Goal: Task Accomplishment & Management: Use online tool/utility

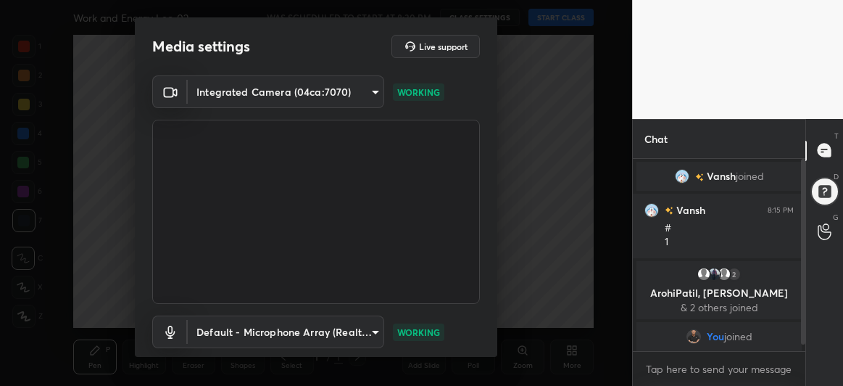
scroll to position [89, 0]
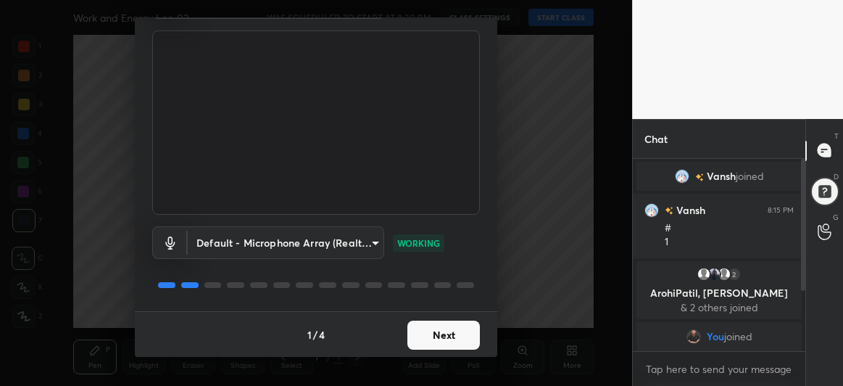
click at [436, 333] on button "Next" at bounding box center [443, 334] width 73 height 29
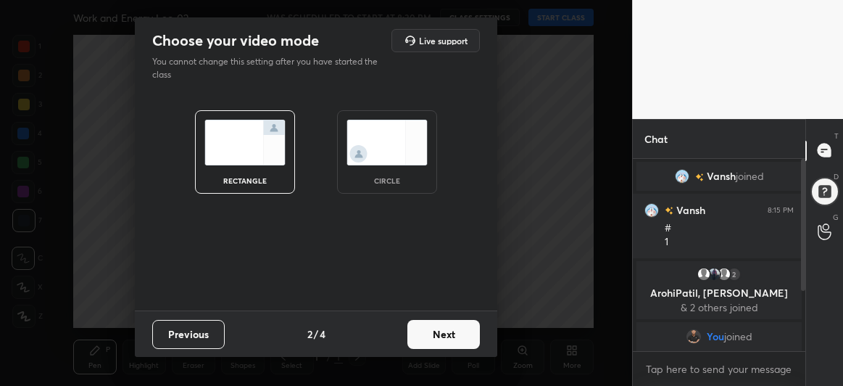
scroll to position [0, 0]
click at [441, 331] on button "Next" at bounding box center [443, 334] width 73 height 29
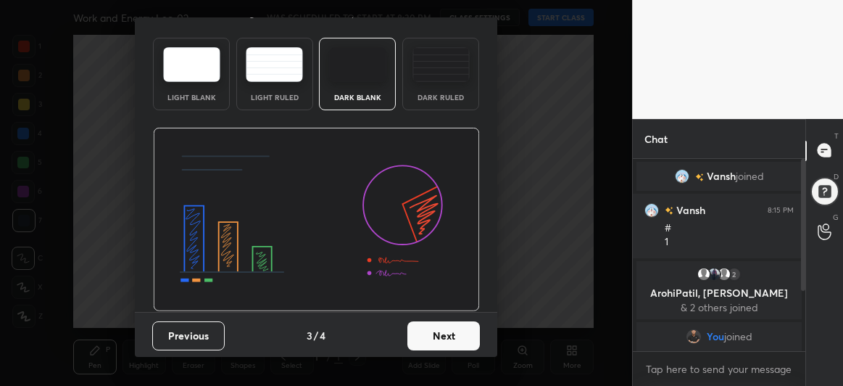
scroll to position [49, 0]
click at [450, 331] on button "Next" at bounding box center [443, 334] width 73 height 29
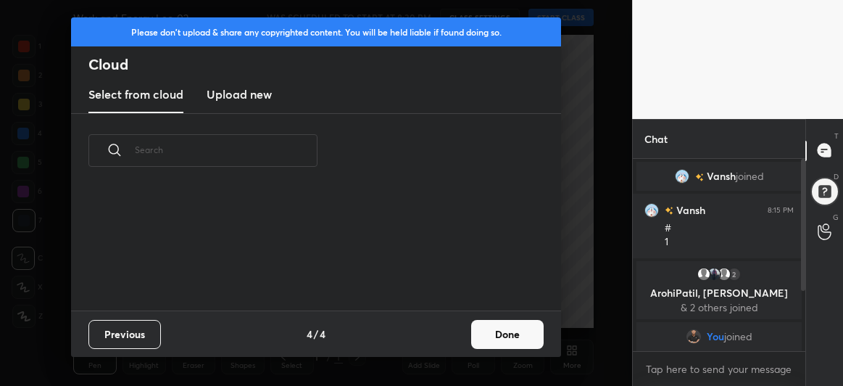
scroll to position [123, 465]
click at [238, 96] on h3 "Upload new" at bounding box center [239, 94] width 65 height 17
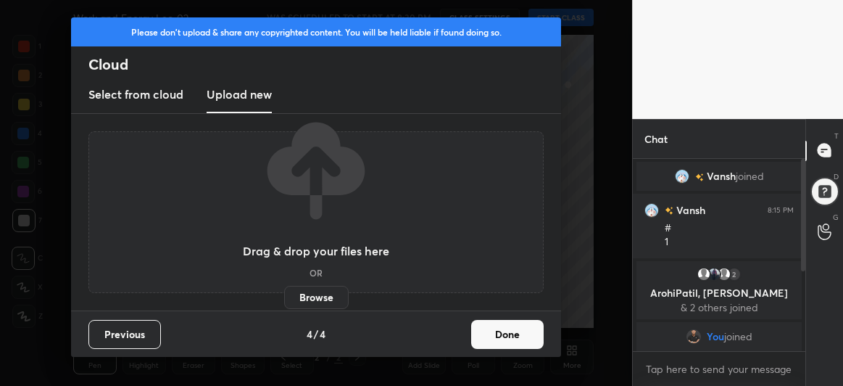
click at [310, 294] on label "Browse" at bounding box center [316, 297] width 65 height 23
click at [284, 294] on input "Browse" at bounding box center [284, 297] width 0 height 23
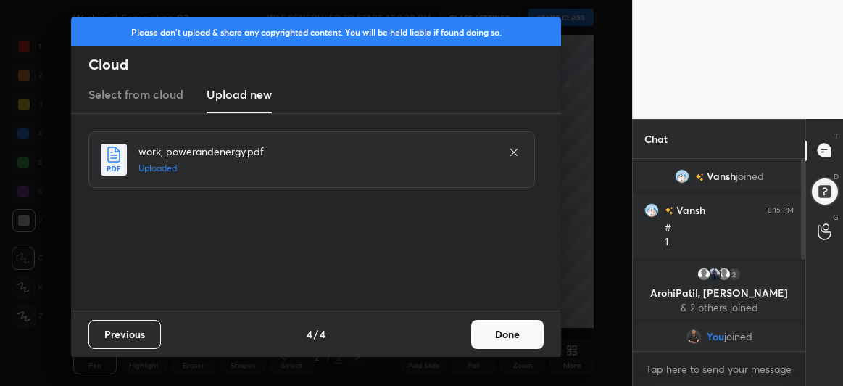
click at [505, 334] on button "Done" at bounding box center [507, 334] width 73 height 29
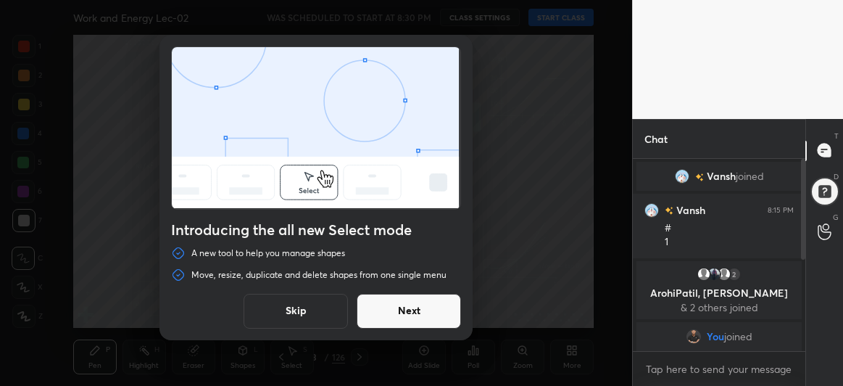
click at [402, 327] on button "Next" at bounding box center [409, 311] width 104 height 35
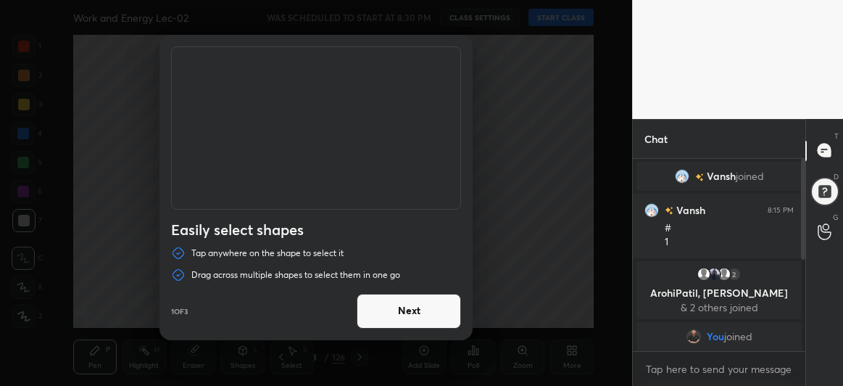
click at [409, 314] on button "Next" at bounding box center [409, 311] width 104 height 35
click at [409, 314] on button "Done" at bounding box center [409, 311] width 104 height 35
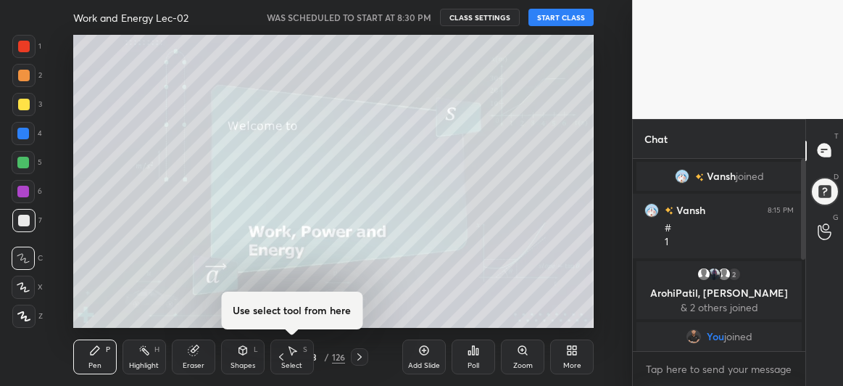
click at [361, 355] on icon at bounding box center [360, 357] width 12 height 12
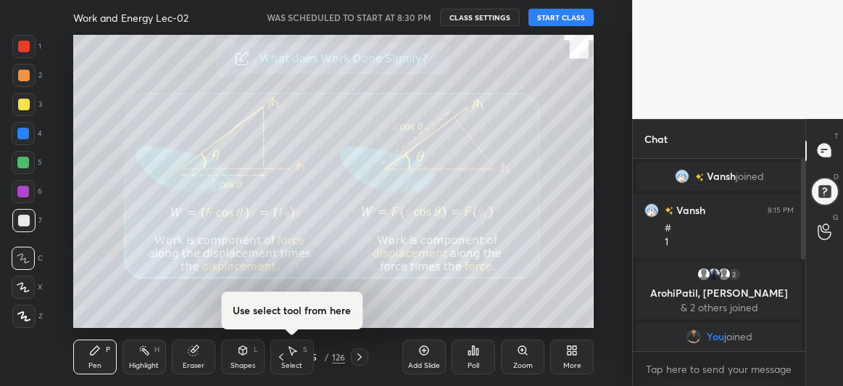
click at [361, 355] on icon at bounding box center [360, 357] width 12 height 12
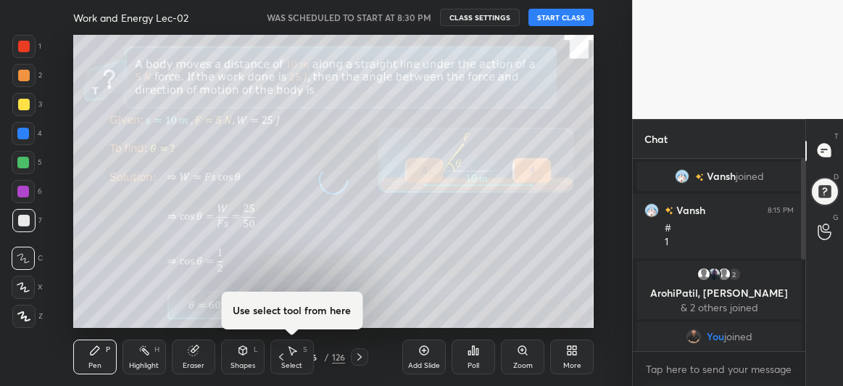
click at [361, 355] on icon at bounding box center [360, 357] width 12 height 12
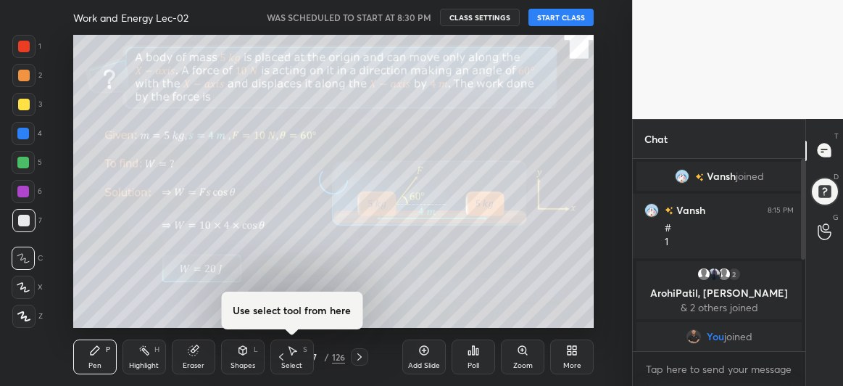
click at [361, 355] on icon at bounding box center [360, 357] width 12 height 12
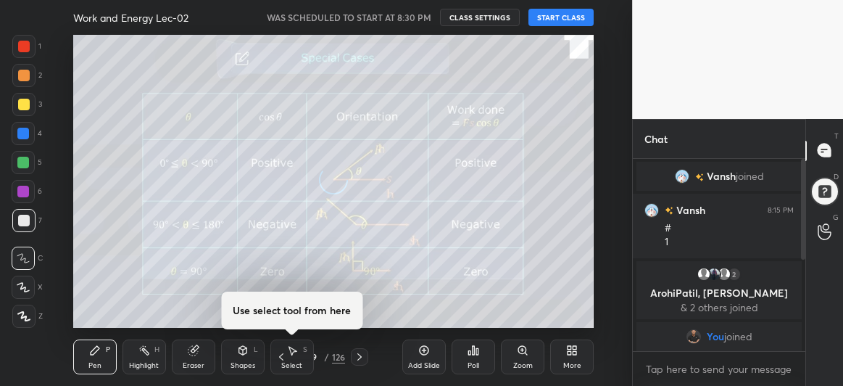
click at [361, 355] on icon at bounding box center [360, 357] width 12 height 12
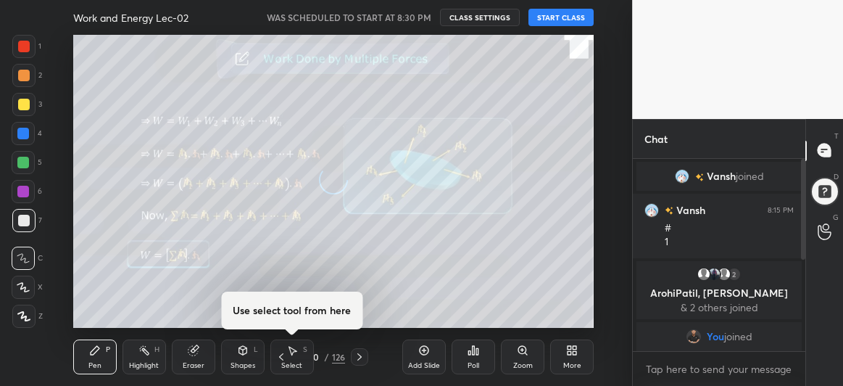
click at [361, 355] on icon at bounding box center [360, 357] width 12 height 12
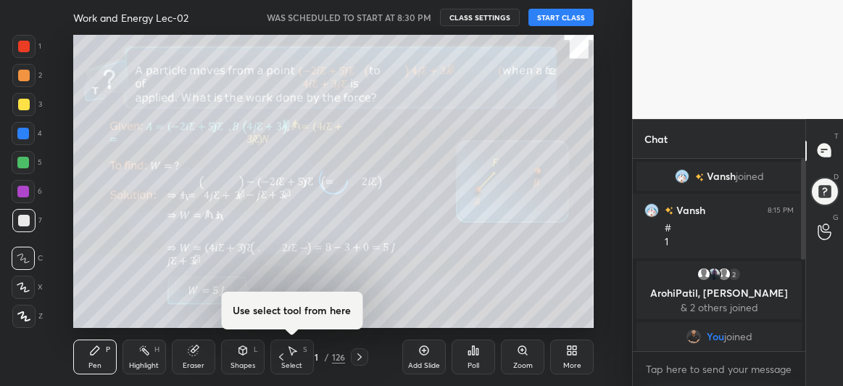
click at [361, 355] on icon at bounding box center [360, 357] width 12 height 12
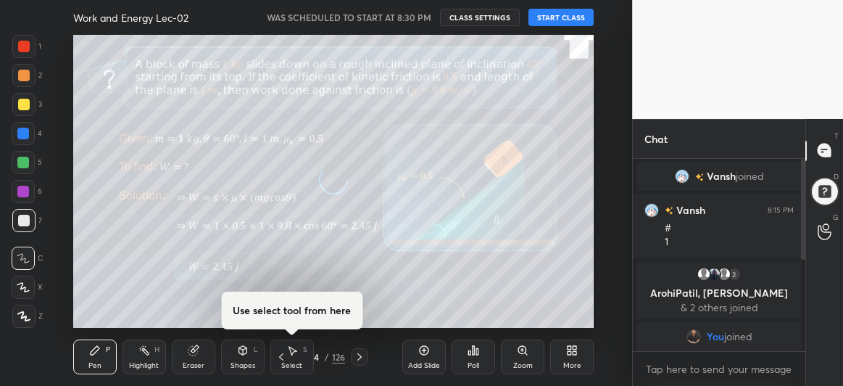
click at [361, 355] on icon at bounding box center [360, 357] width 12 height 12
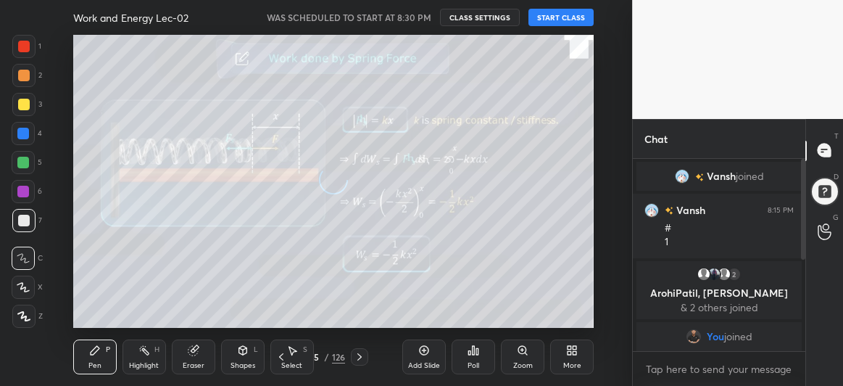
click at [361, 355] on icon at bounding box center [360, 357] width 12 height 12
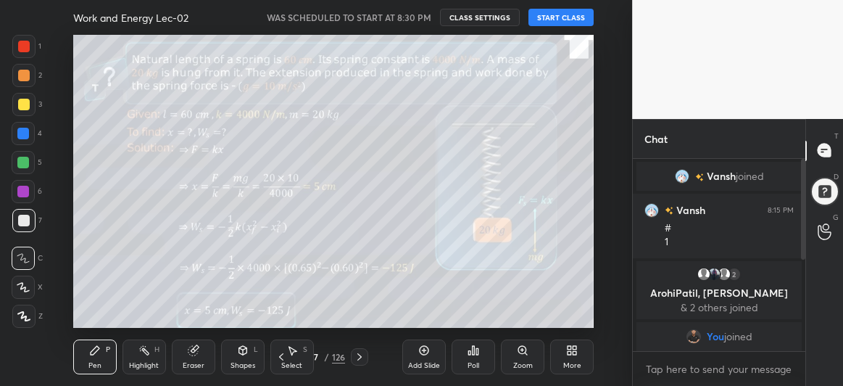
click at [362, 352] on icon at bounding box center [360, 357] width 12 height 12
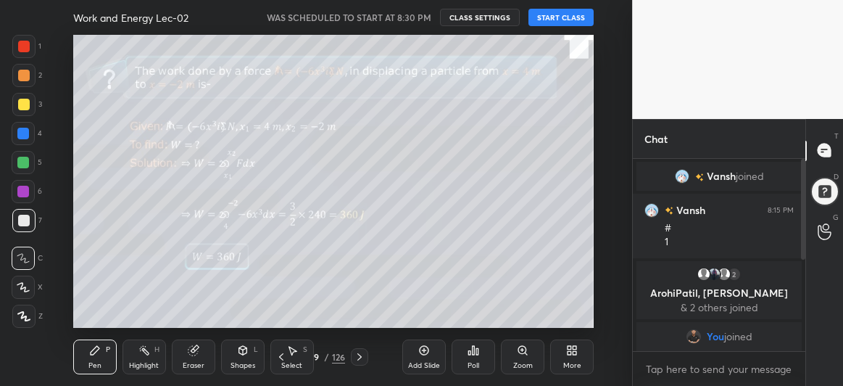
click at [362, 352] on icon at bounding box center [360, 357] width 12 height 12
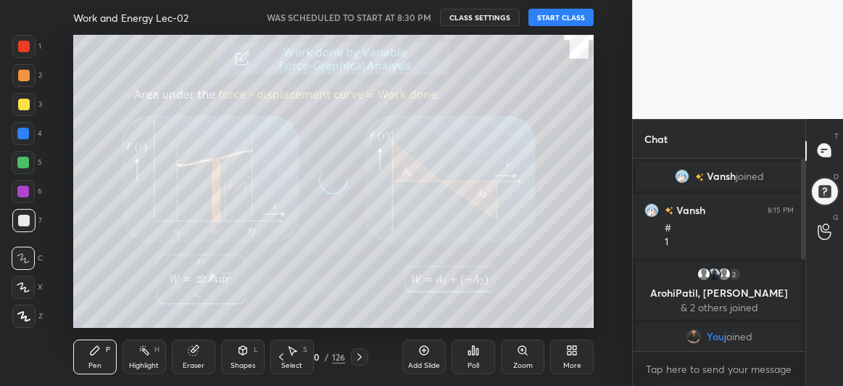
click at [362, 352] on icon at bounding box center [360, 357] width 12 height 12
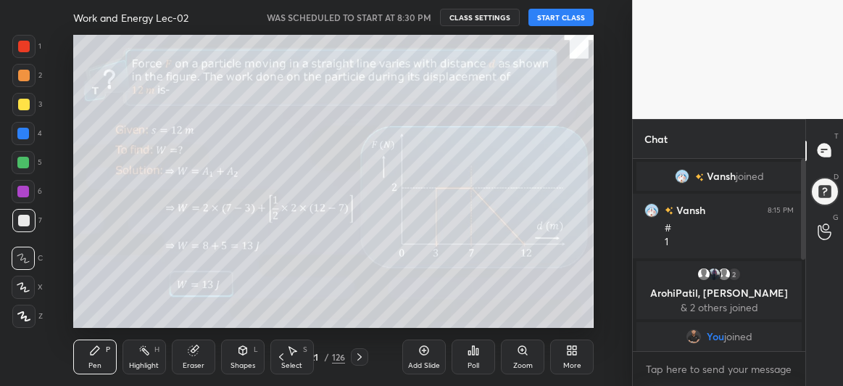
click at [362, 352] on icon at bounding box center [360, 357] width 12 height 12
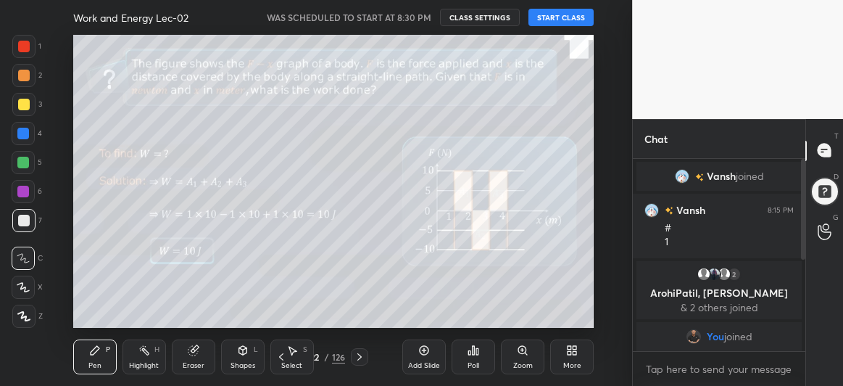
click at [362, 352] on icon at bounding box center [360, 357] width 12 height 12
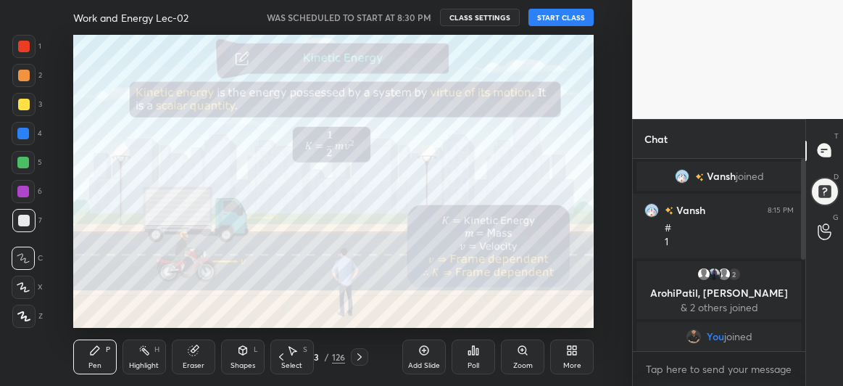
click at [362, 352] on icon at bounding box center [360, 357] width 12 height 12
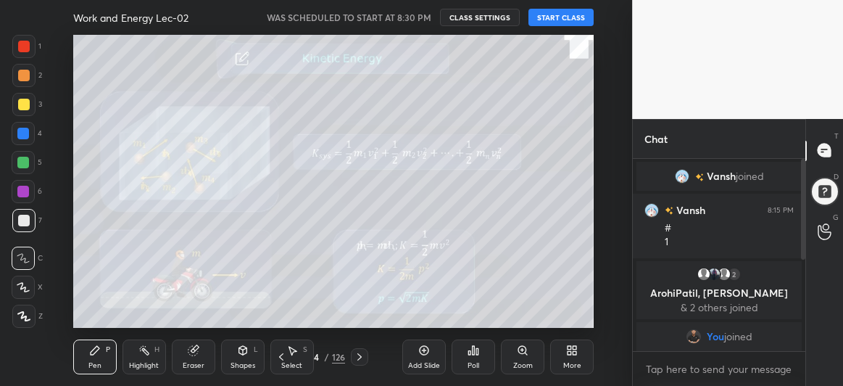
click at [362, 352] on icon at bounding box center [360, 357] width 12 height 12
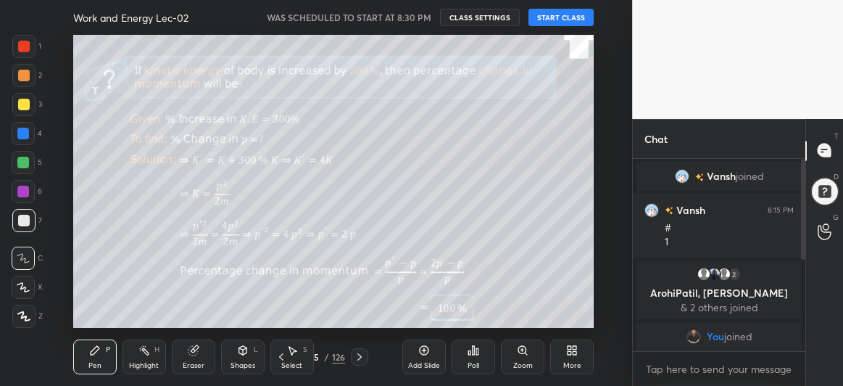
click at [362, 352] on icon at bounding box center [360, 357] width 12 height 12
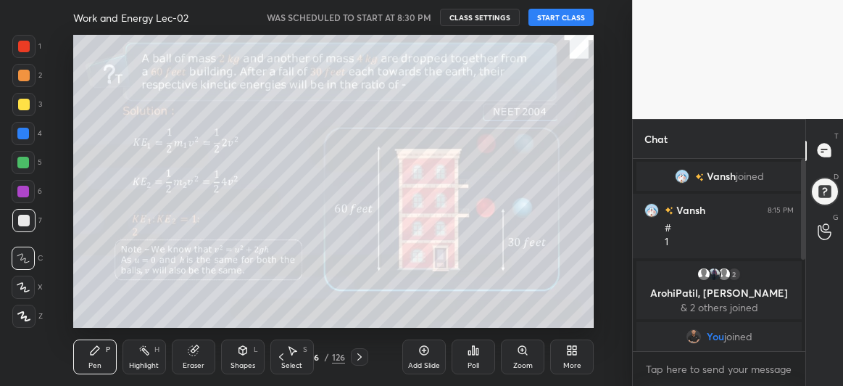
click at [362, 352] on icon at bounding box center [360, 357] width 12 height 12
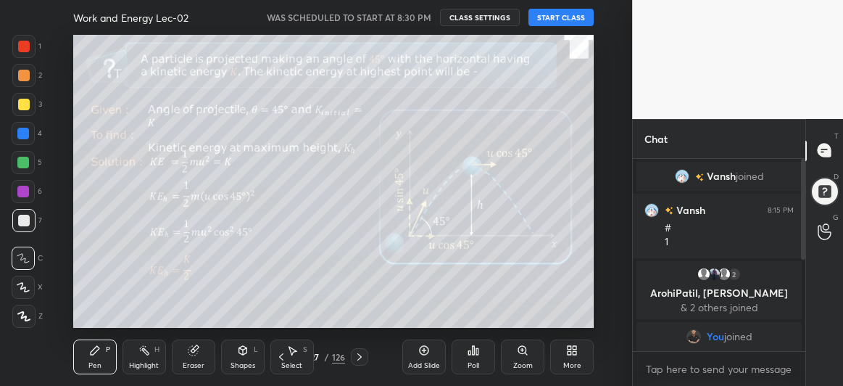
click at [362, 352] on icon at bounding box center [360, 357] width 12 height 12
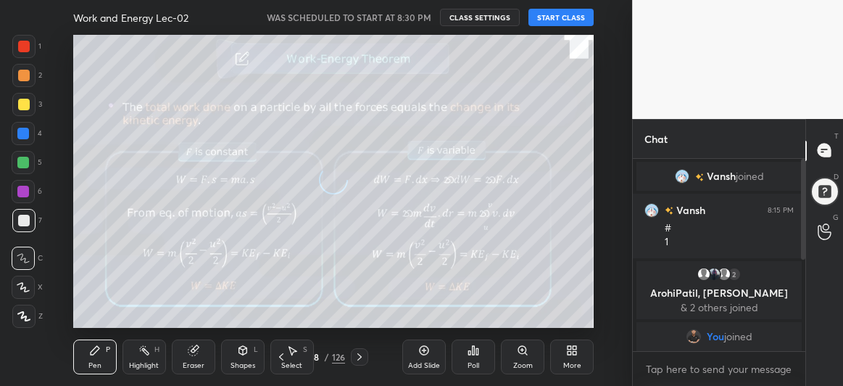
click at [362, 352] on icon at bounding box center [360, 357] width 12 height 12
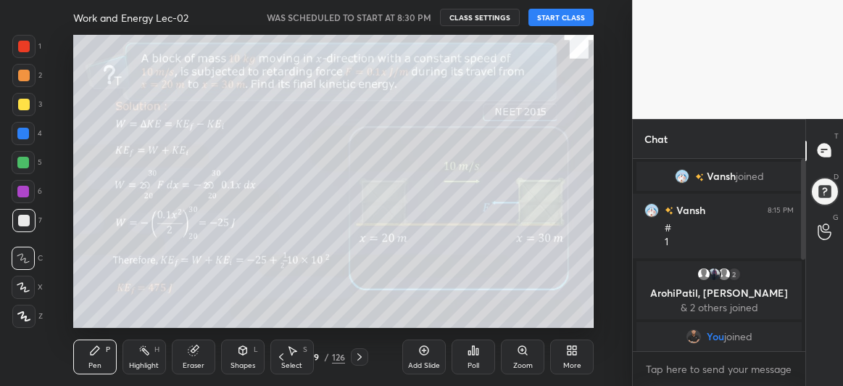
click at [362, 352] on icon at bounding box center [360, 357] width 12 height 12
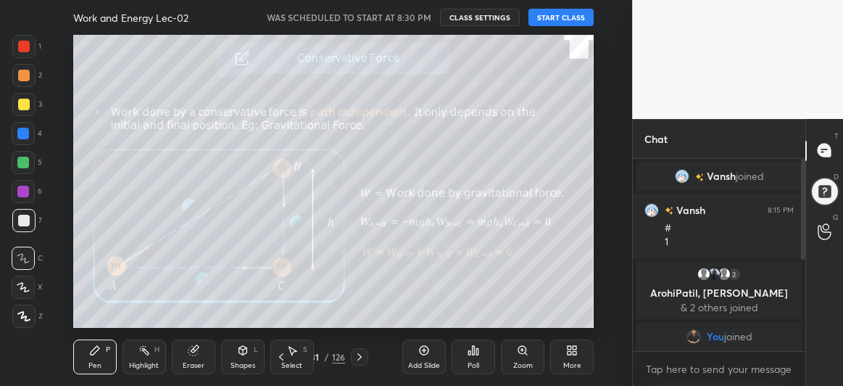
click at [282, 358] on icon at bounding box center [282, 357] width 12 height 12
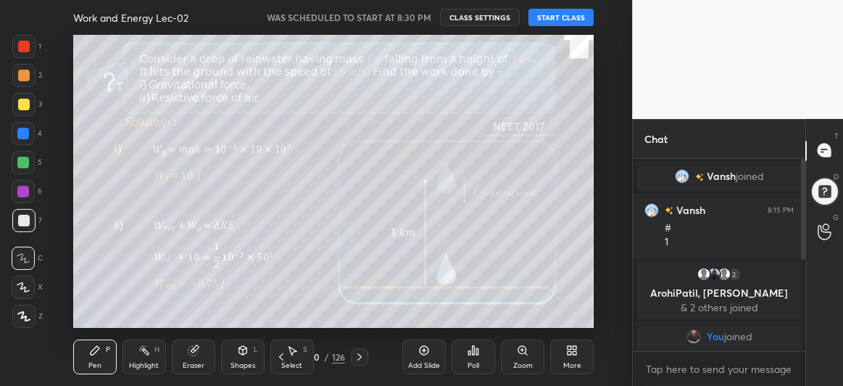
click at [282, 358] on icon at bounding box center [282, 357] width 12 height 12
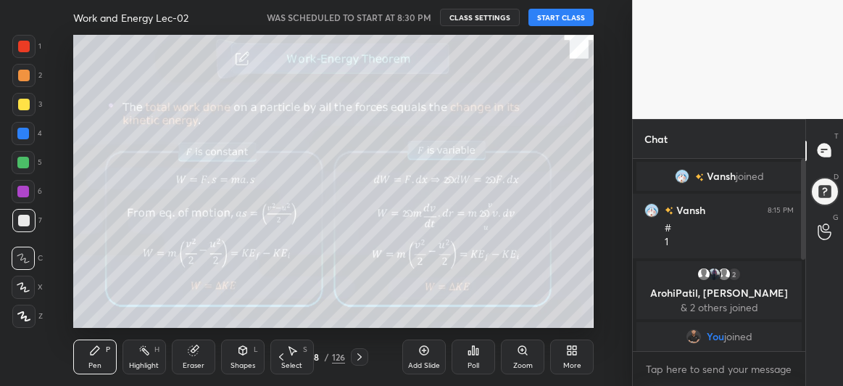
click at [282, 358] on icon at bounding box center [282, 357] width 12 height 12
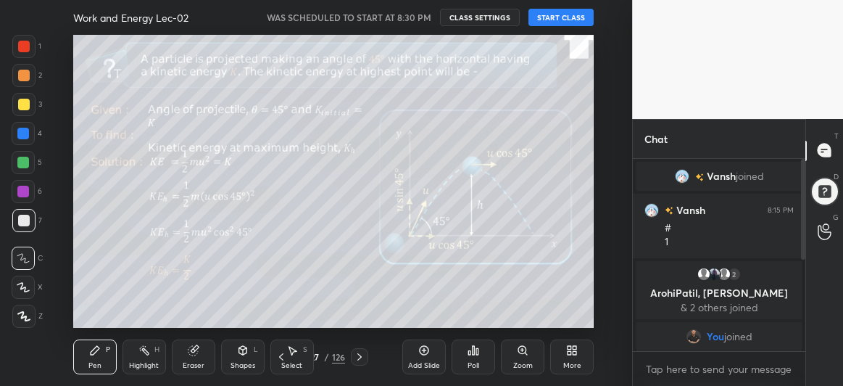
click at [359, 352] on icon at bounding box center [360, 357] width 12 height 12
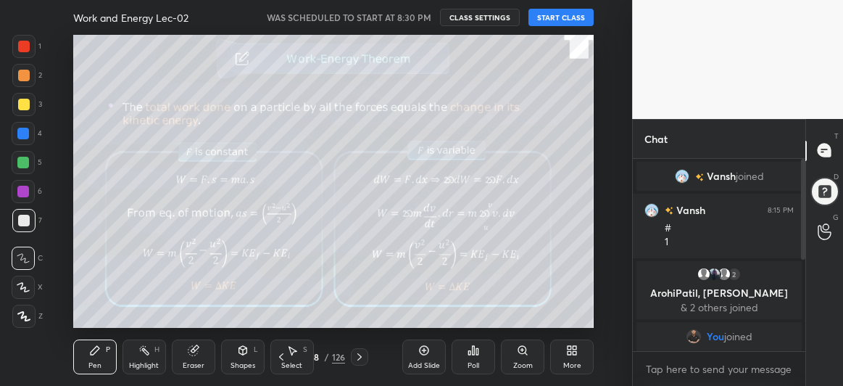
click at [359, 352] on icon at bounding box center [360, 357] width 12 height 12
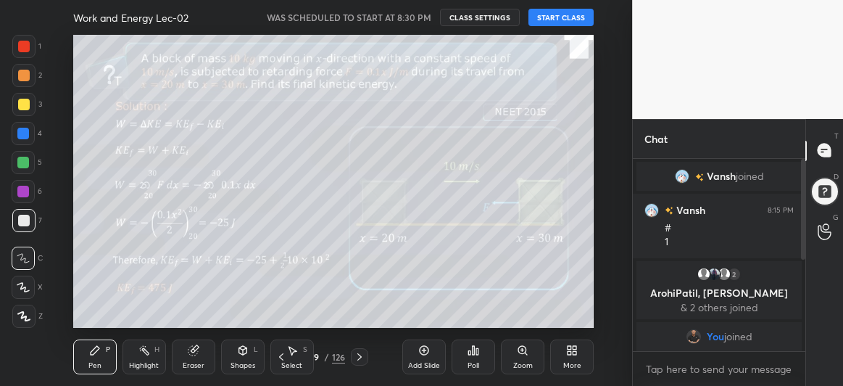
click at [359, 352] on icon at bounding box center [360, 357] width 12 height 12
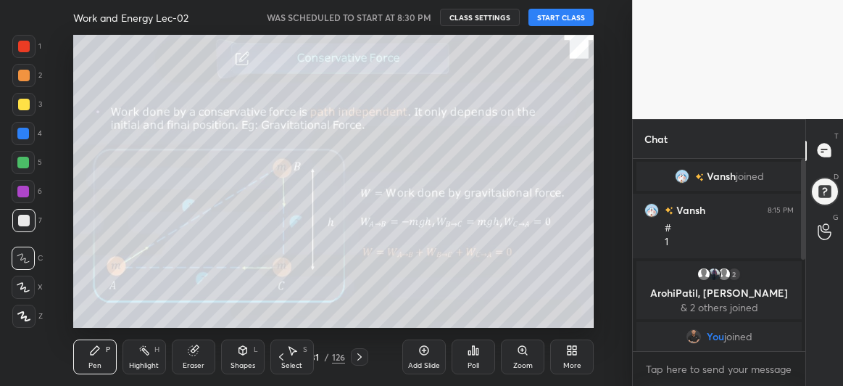
click at [552, 15] on button "START CLASS" at bounding box center [561, 17] width 65 height 17
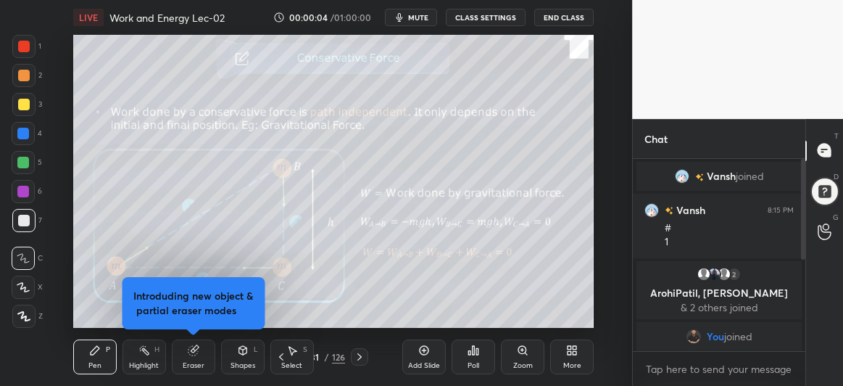
click at [280, 356] on icon at bounding box center [281, 356] width 4 height 7
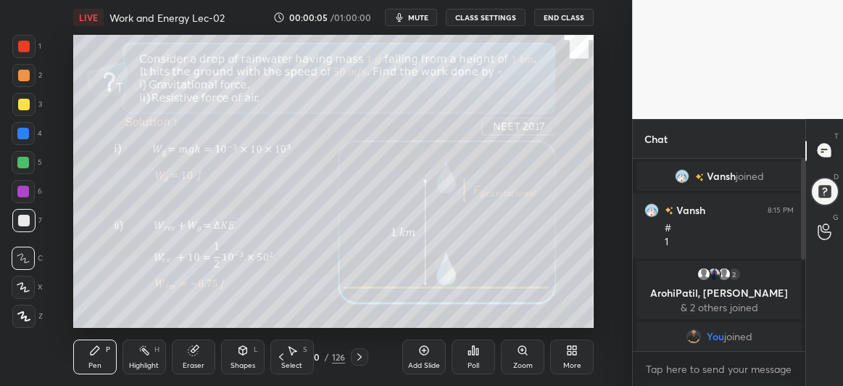
click at [418, 352] on icon at bounding box center [424, 350] width 12 height 12
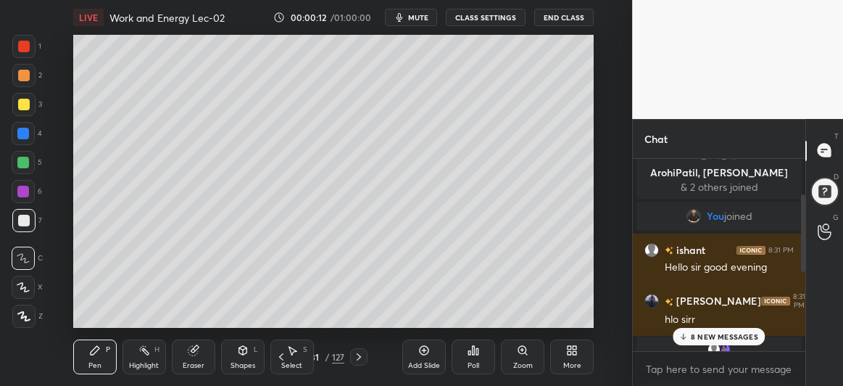
scroll to position [286, 0]
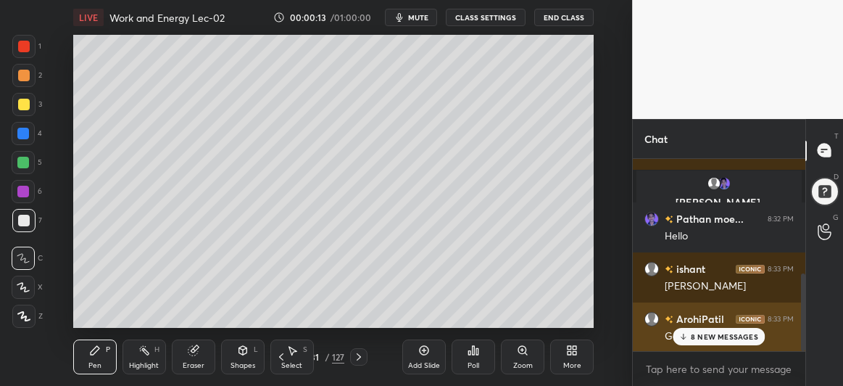
click at [695, 336] on p "8 NEW MESSAGES" at bounding box center [724, 336] width 67 height 9
click at [699, 335] on p "JUMP TO LATEST" at bounding box center [724, 336] width 62 height 9
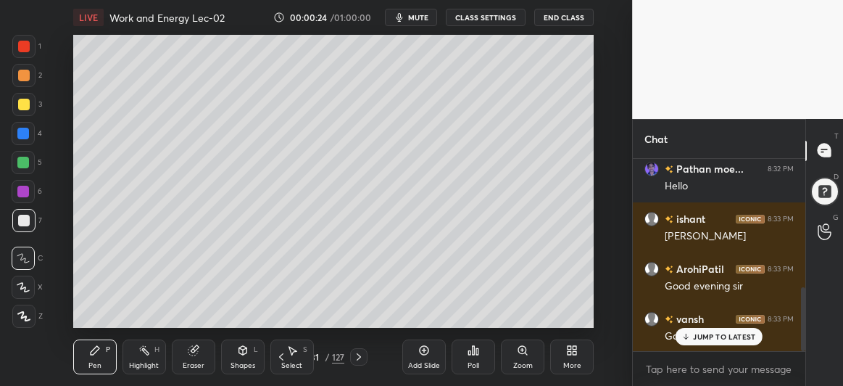
scroll to position [386, 0]
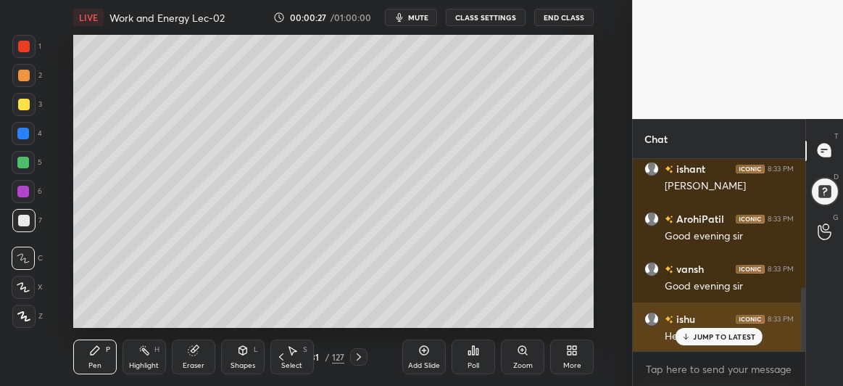
click at [717, 330] on div "JUMP TO LATEST" at bounding box center [719, 336] width 87 height 17
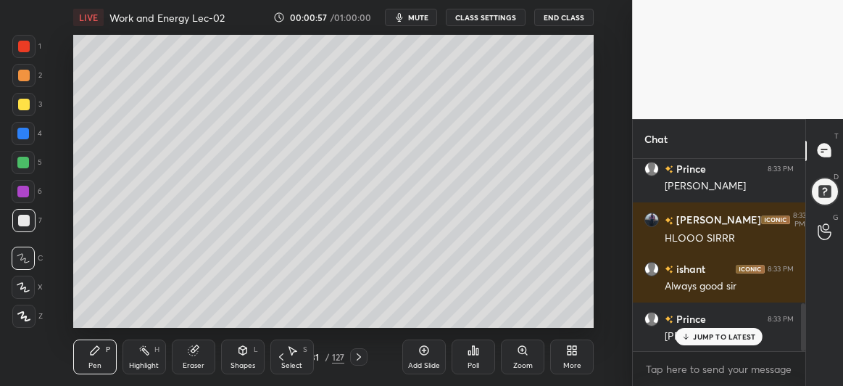
scroll to position [637, 0]
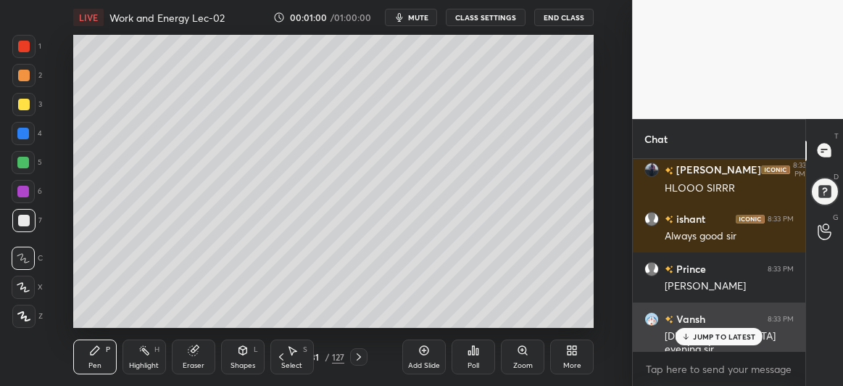
click at [704, 336] on p "JUMP TO LATEST" at bounding box center [724, 336] width 62 height 9
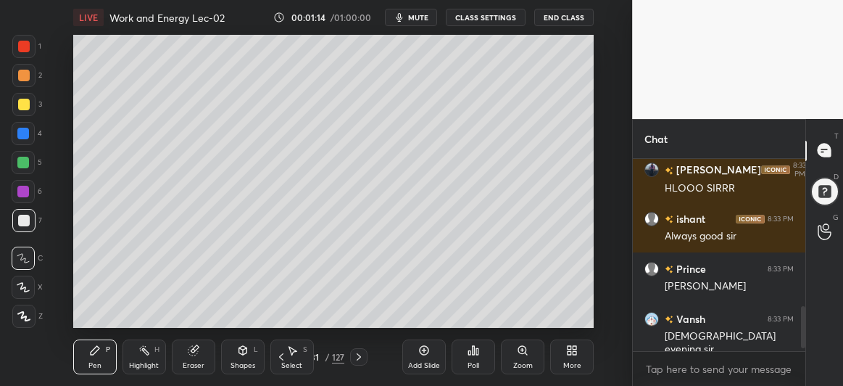
scroll to position [687, 0]
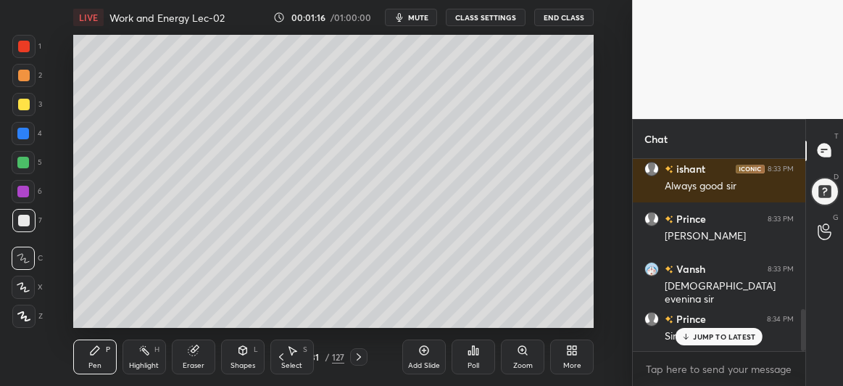
click at [715, 336] on p "JUMP TO LATEST" at bounding box center [724, 336] width 62 height 9
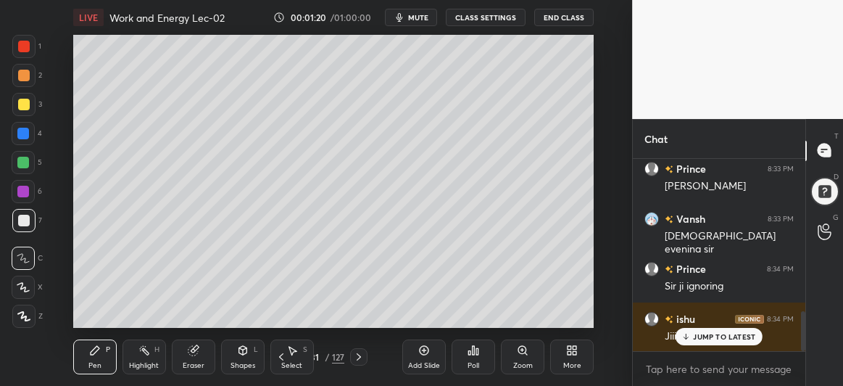
click at [19, 285] on icon at bounding box center [23, 287] width 13 height 10
click at [24, 115] on div at bounding box center [23, 104] width 23 height 23
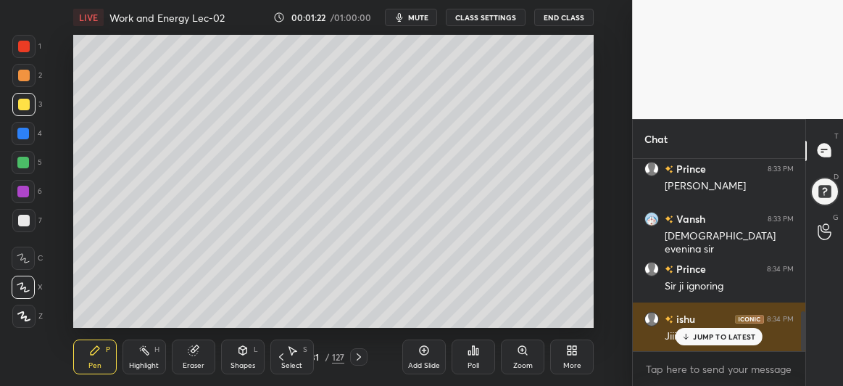
click at [703, 333] on p "JUMP TO LATEST" at bounding box center [724, 336] width 62 height 9
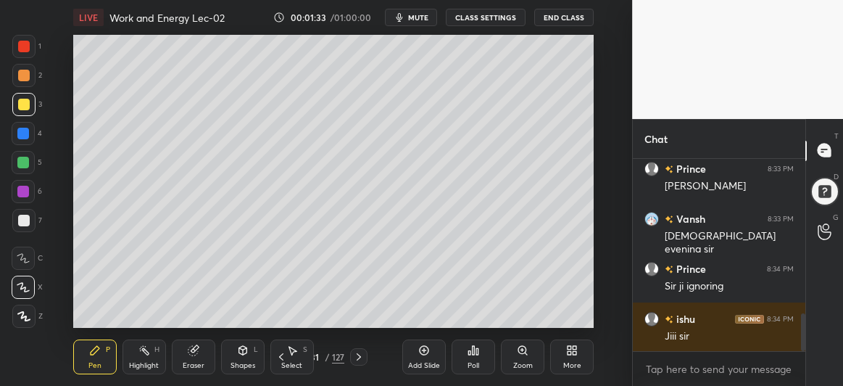
scroll to position [787, 0]
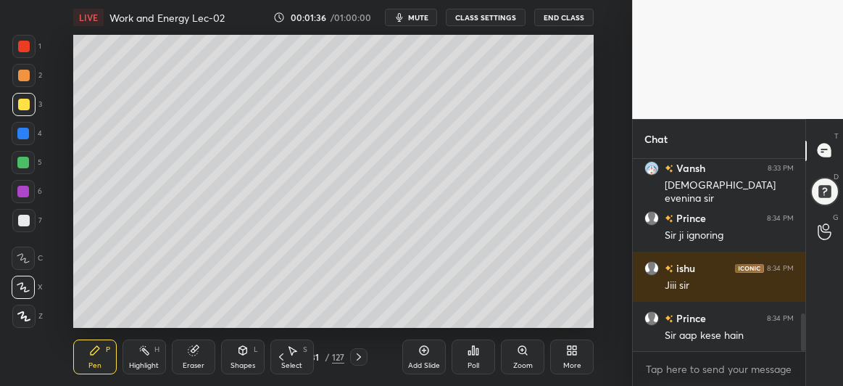
click at [17, 125] on div at bounding box center [23, 133] width 23 height 23
click at [234, 352] on div "Shapes L" at bounding box center [243, 356] width 44 height 35
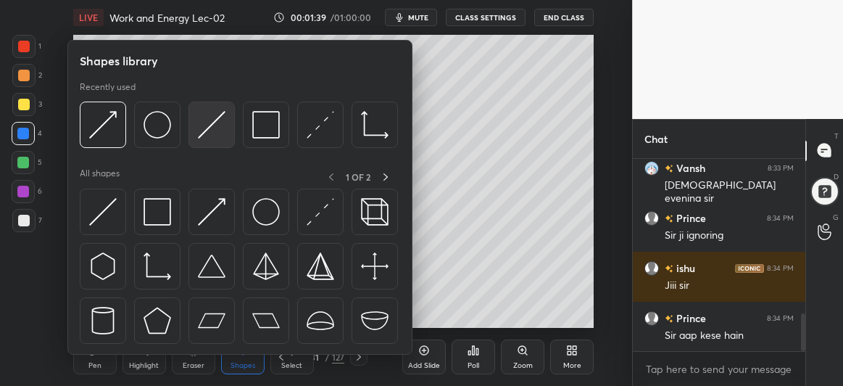
click at [216, 118] on img at bounding box center [212, 125] width 28 height 28
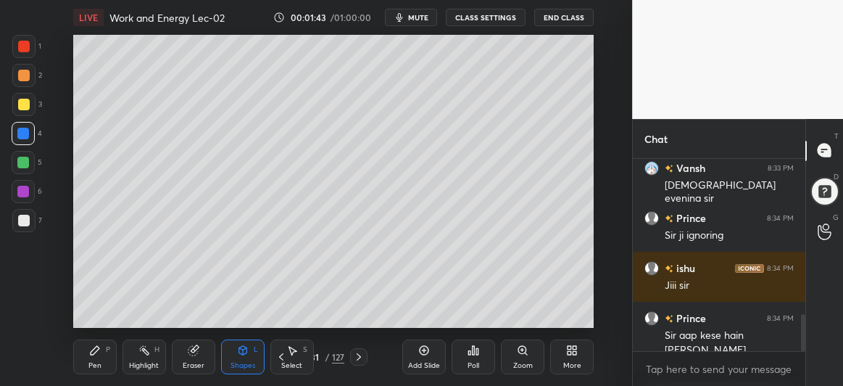
scroll to position [802, 0]
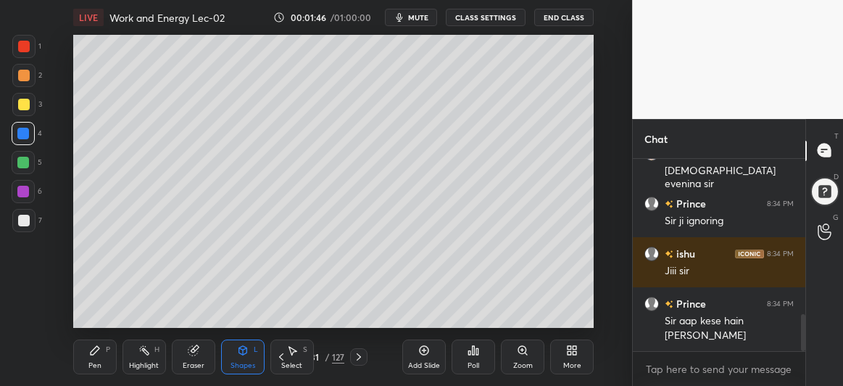
click at [96, 363] on div "Pen" at bounding box center [94, 365] width 13 height 7
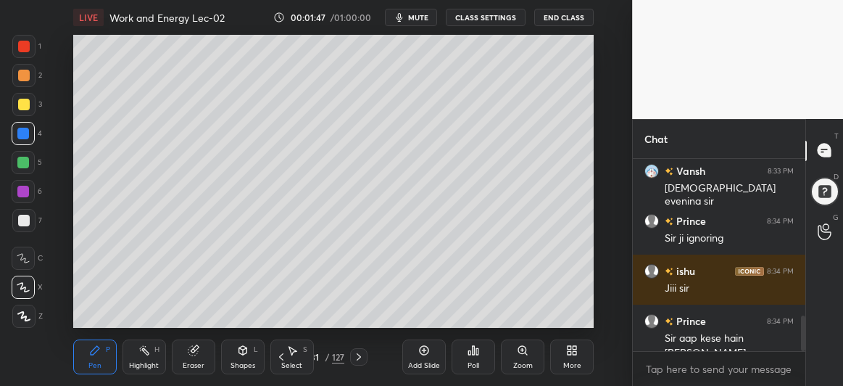
scroll to position [854, 0]
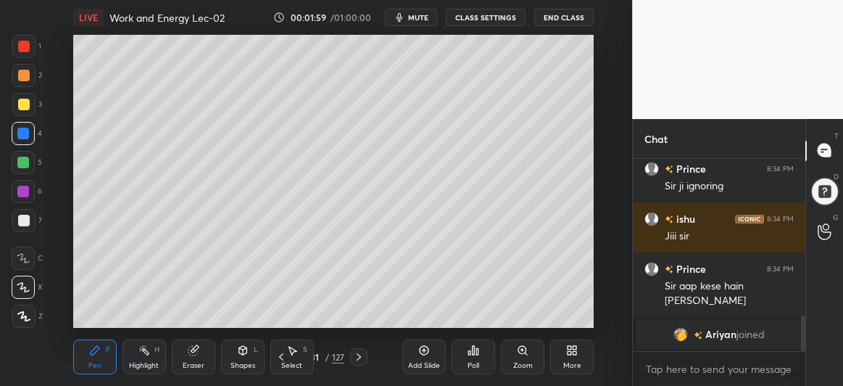
click at [241, 352] on icon at bounding box center [243, 350] width 8 height 9
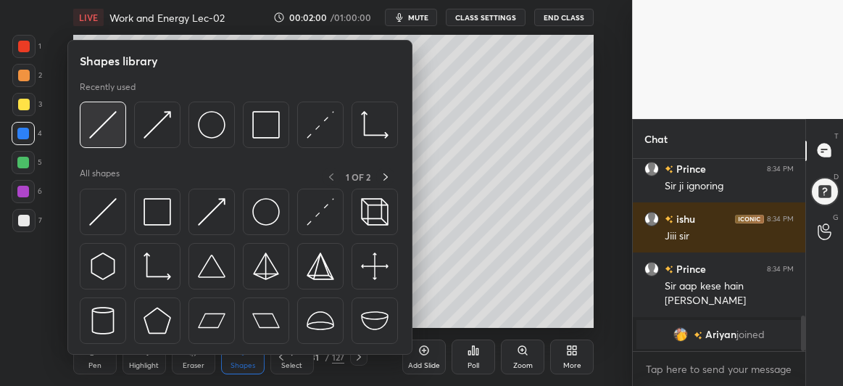
click at [113, 120] on img at bounding box center [103, 125] width 28 height 28
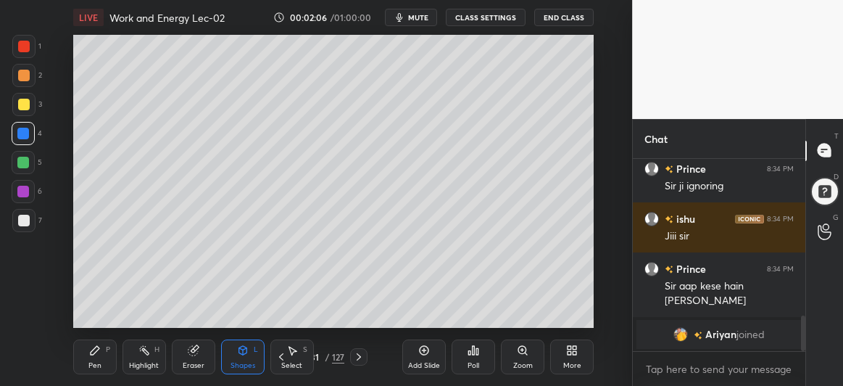
click at [20, 223] on div at bounding box center [24, 221] width 12 height 12
click at [236, 363] on div "Shapes" at bounding box center [243, 365] width 25 height 7
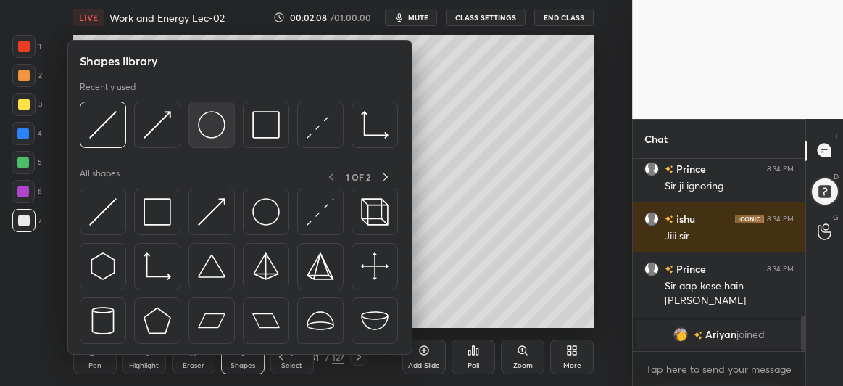
click at [215, 117] on img at bounding box center [212, 125] width 28 height 28
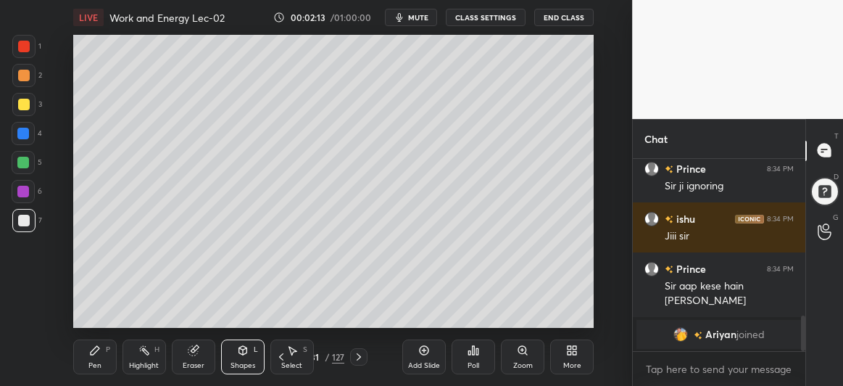
click at [240, 356] on div "Shapes L" at bounding box center [243, 356] width 44 height 35
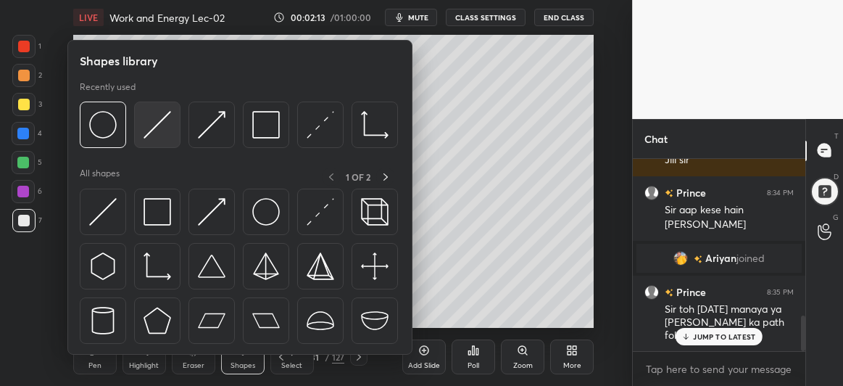
scroll to position [852, 0]
click at [157, 129] on img at bounding box center [158, 125] width 28 height 28
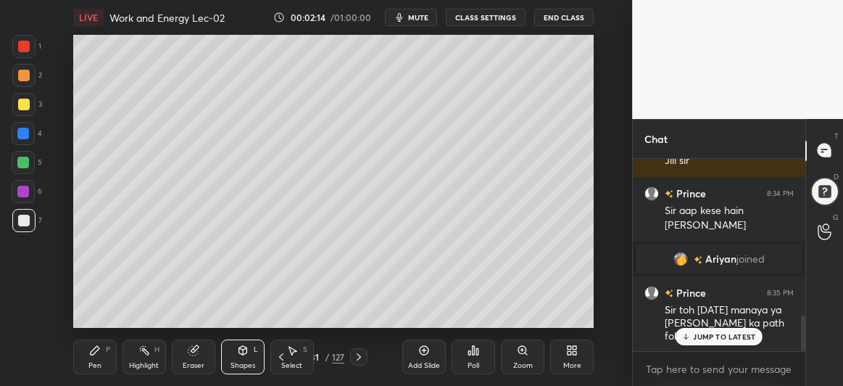
click at [21, 103] on div at bounding box center [24, 105] width 12 height 12
click at [252, 354] on div "Shapes L" at bounding box center [243, 356] width 44 height 35
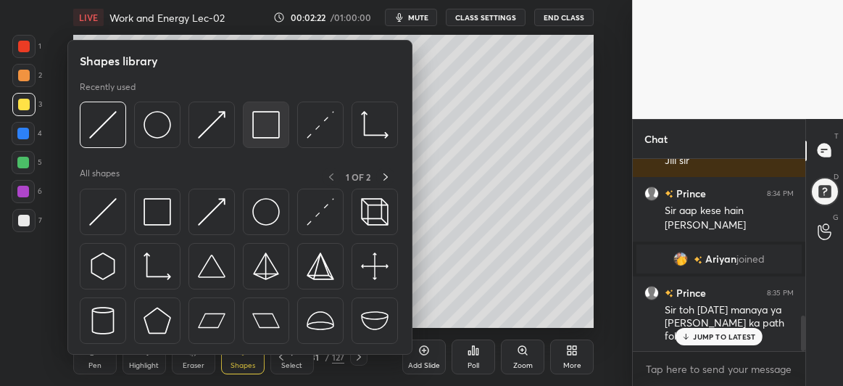
click at [270, 128] on img at bounding box center [266, 125] width 28 height 28
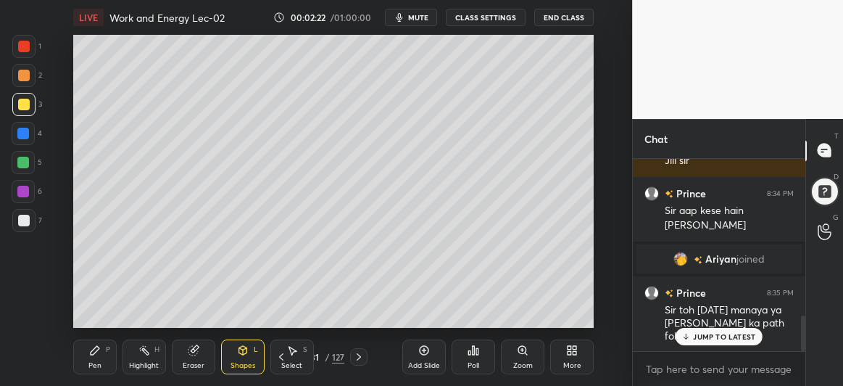
click at [15, 199] on div at bounding box center [23, 191] width 23 height 23
click at [98, 354] on icon at bounding box center [95, 350] width 12 height 12
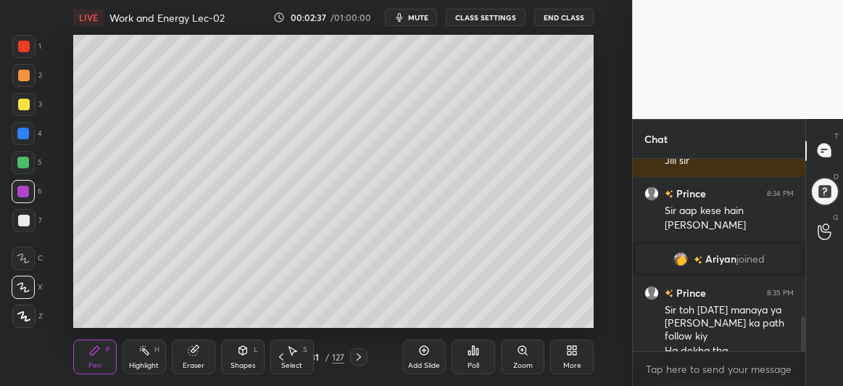
scroll to position [866, 0]
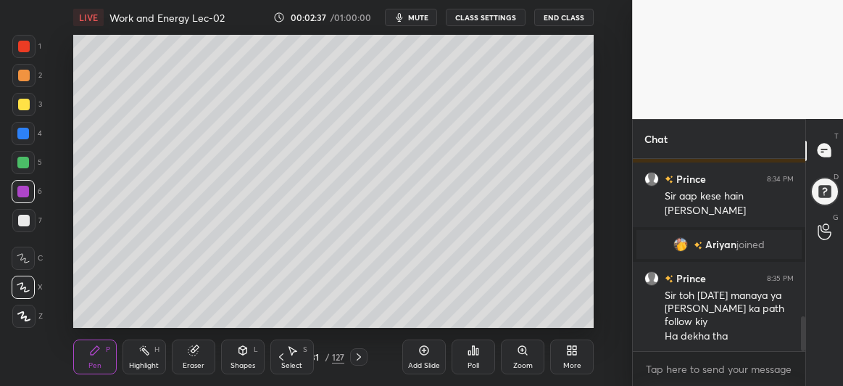
click at [247, 359] on div "Shapes L" at bounding box center [243, 356] width 44 height 35
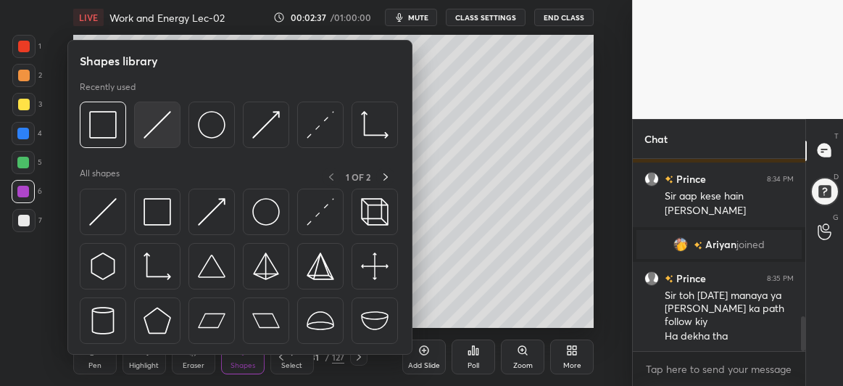
click at [154, 111] on img at bounding box center [158, 125] width 28 height 28
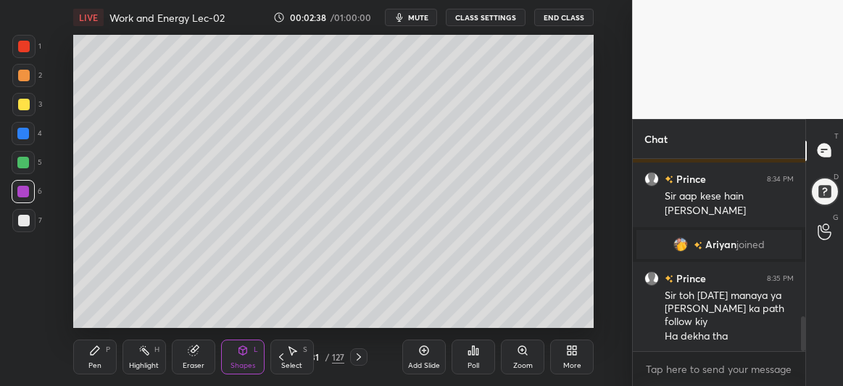
click at [31, 157] on div at bounding box center [23, 162] width 23 height 23
click at [90, 352] on icon at bounding box center [95, 350] width 12 height 12
click at [31, 223] on div at bounding box center [23, 220] width 23 height 23
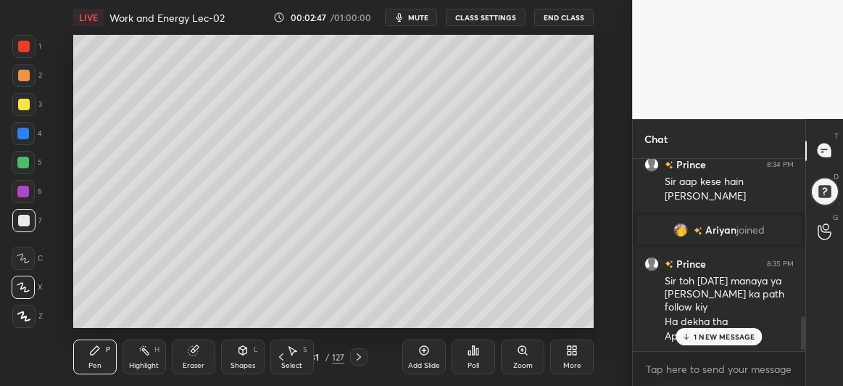
scroll to position [931, 0]
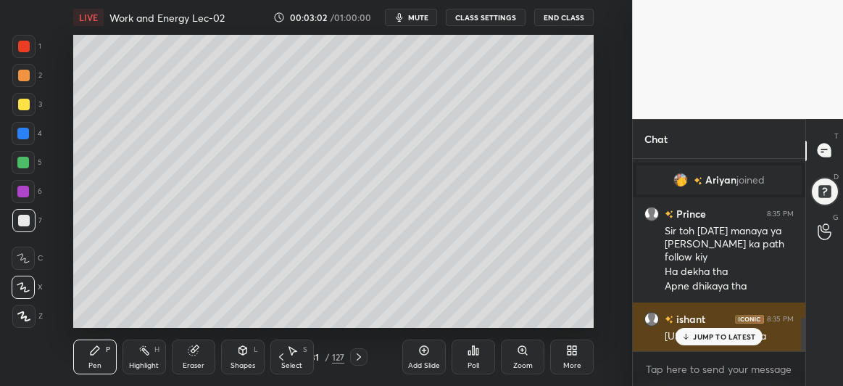
click at [713, 337] on p "JUMP TO LATEST" at bounding box center [724, 336] width 62 height 9
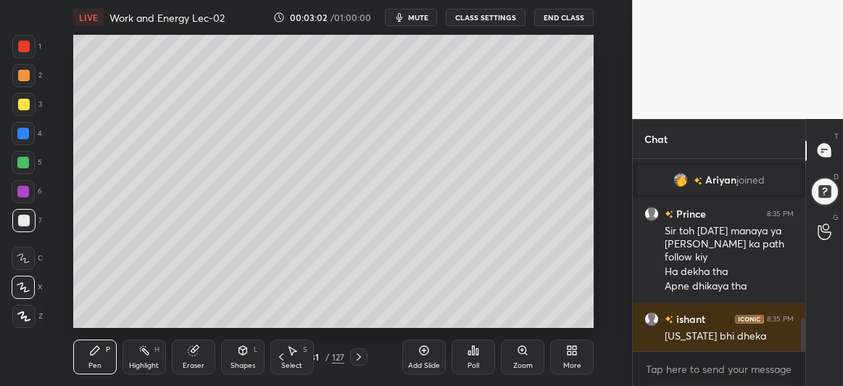
scroll to position [995, 0]
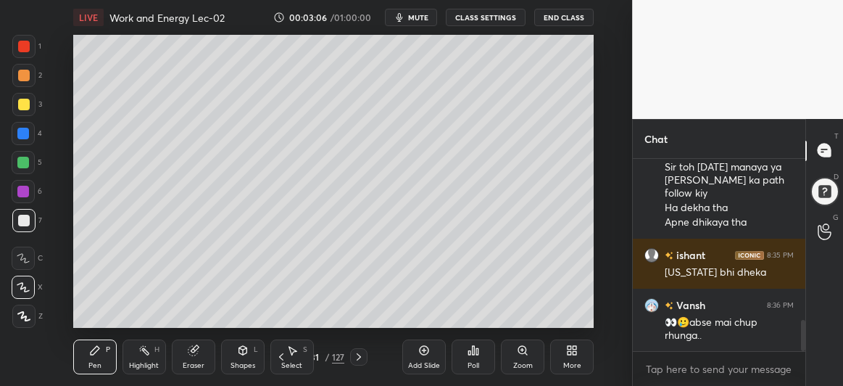
click at [21, 133] on div at bounding box center [23, 134] width 12 height 12
click at [28, 104] on div at bounding box center [24, 105] width 12 height 12
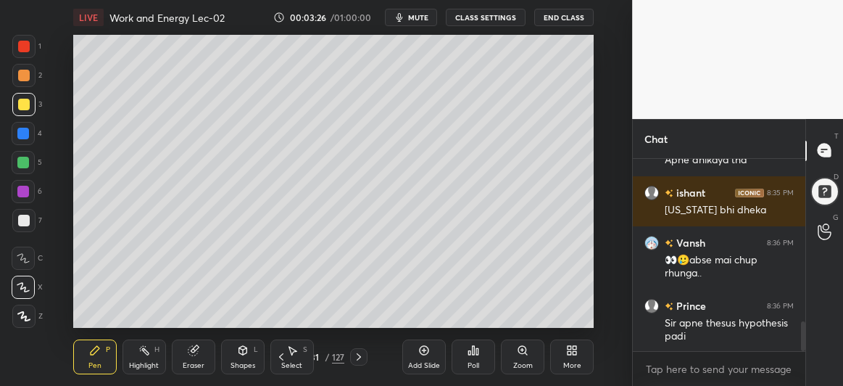
click at [25, 133] on div at bounding box center [23, 134] width 12 height 12
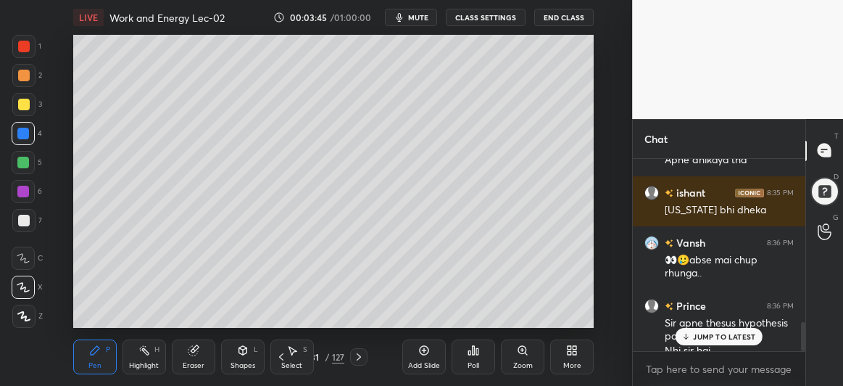
scroll to position [1072, 0]
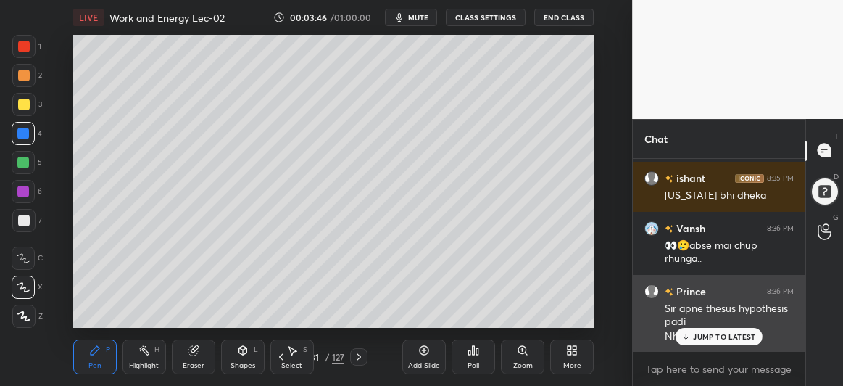
click at [703, 335] on p "JUMP TO LATEST" at bounding box center [724, 336] width 62 height 9
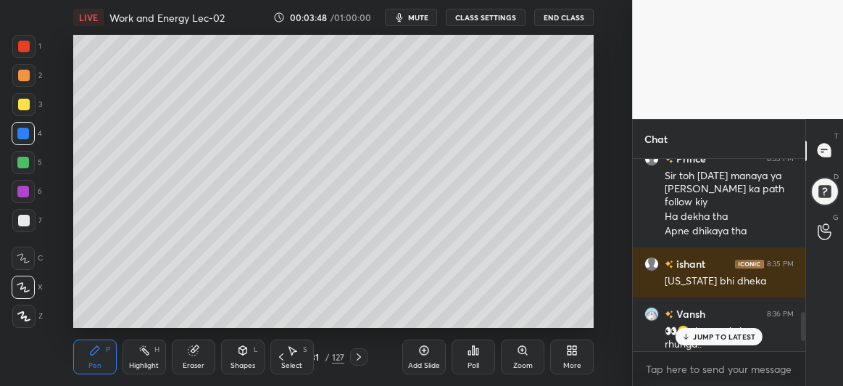
scroll to position [980, 0]
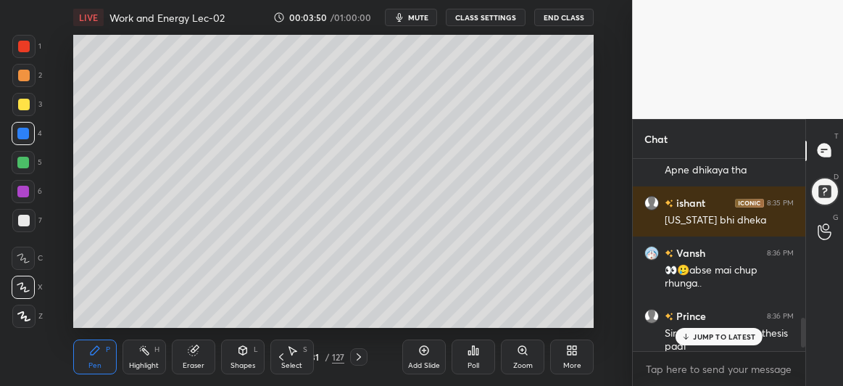
click at [701, 334] on p "JUMP TO LATEST" at bounding box center [724, 336] width 62 height 9
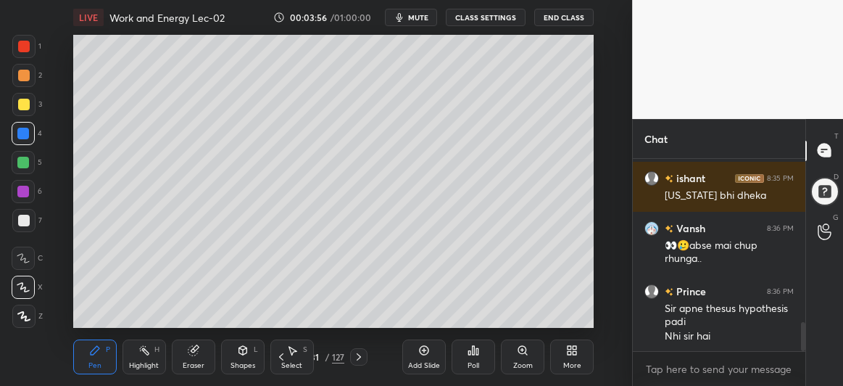
scroll to position [1086, 0]
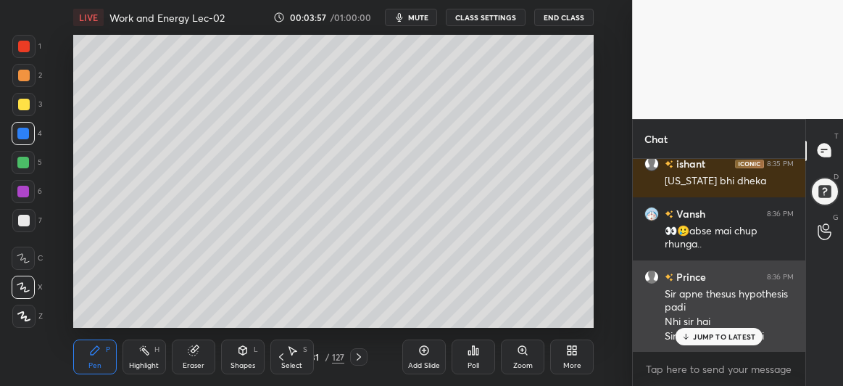
click at [724, 333] on p "JUMP TO LATEST" at bounding box center [724, 336] width 62 height 9
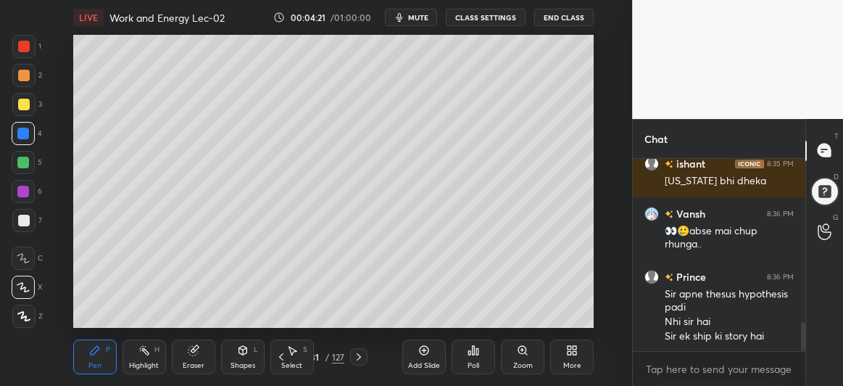
scroll to position [1136, 0]
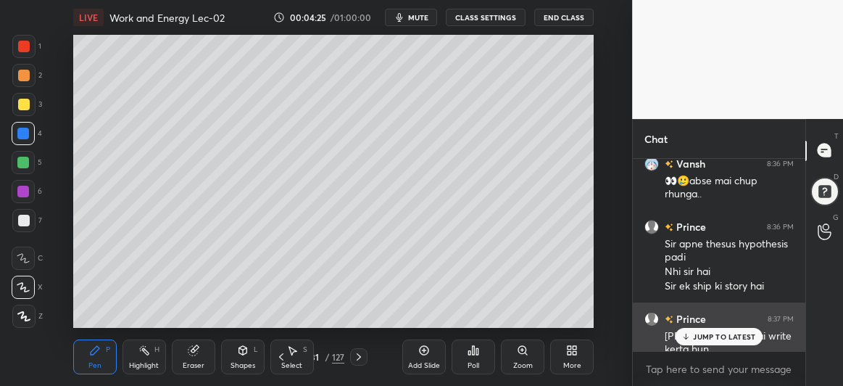
click at [718, 333] on p "JUMP TO LATEST" at bounding box center [724, 336] width 62 height 9
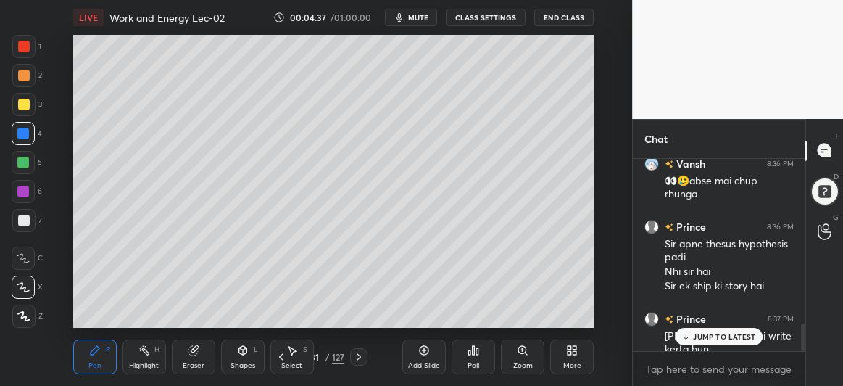
scroll to position [1171, 0]
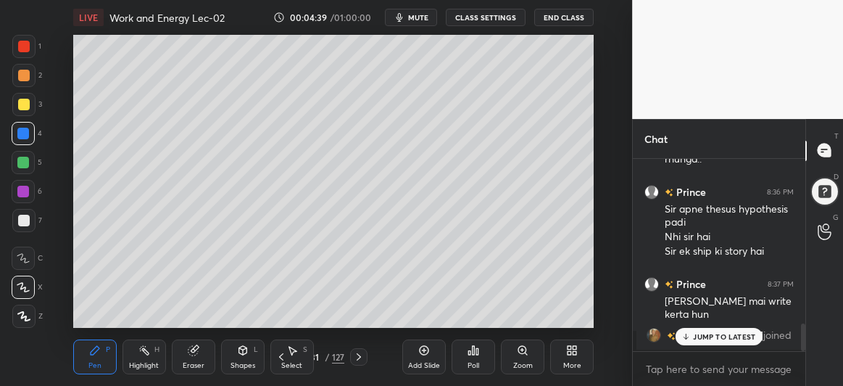
click at [717, 335] on p "JUMP TO LATEST" at bounding box center [724, 336] width 62 height 9
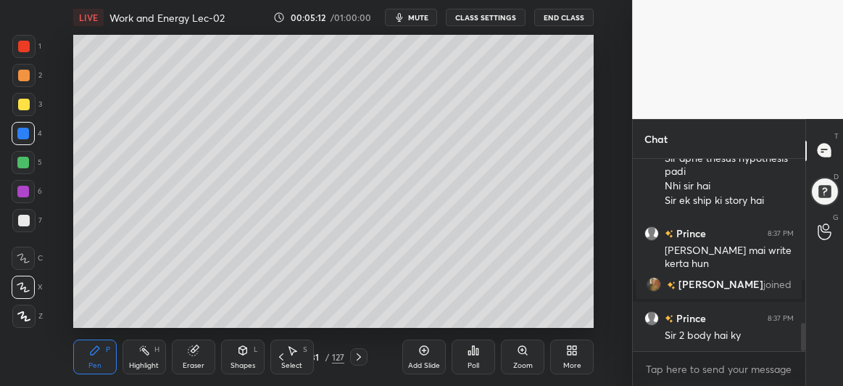
click at [189, 362] on div "Eraser" at bounding box center [194, 365] width 22 height 7
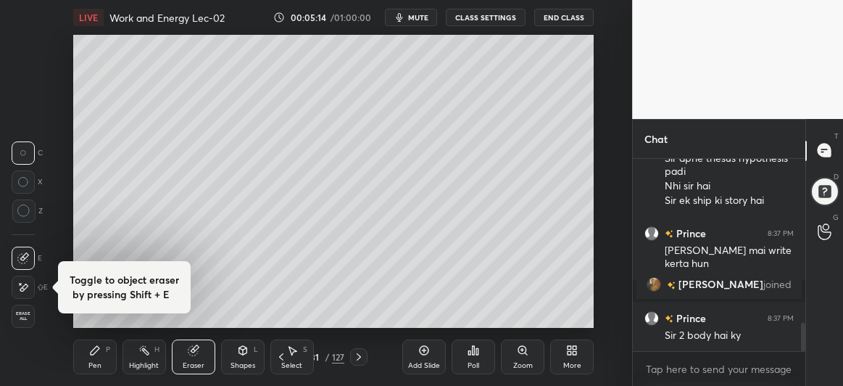
click at [24, 214] on icon at bounding box center [23, 210] width 13 height 13
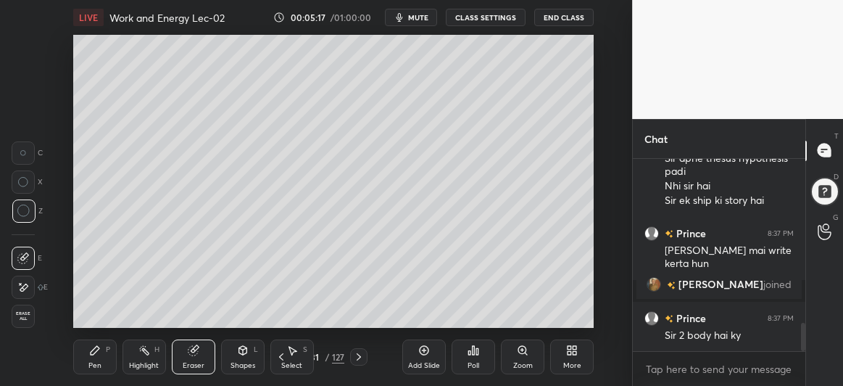
click at [98, 362] on div "Pen" at bounding box center [94, 365] width 13 height 7
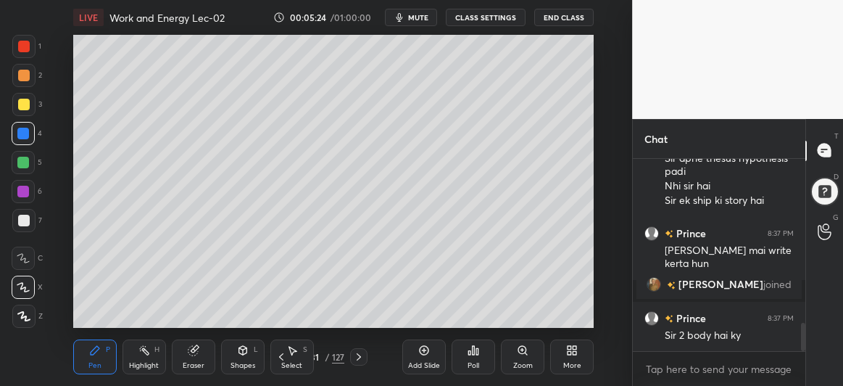
click at [22, 164] on div at bounding box center [23, 163] width 12 height 12
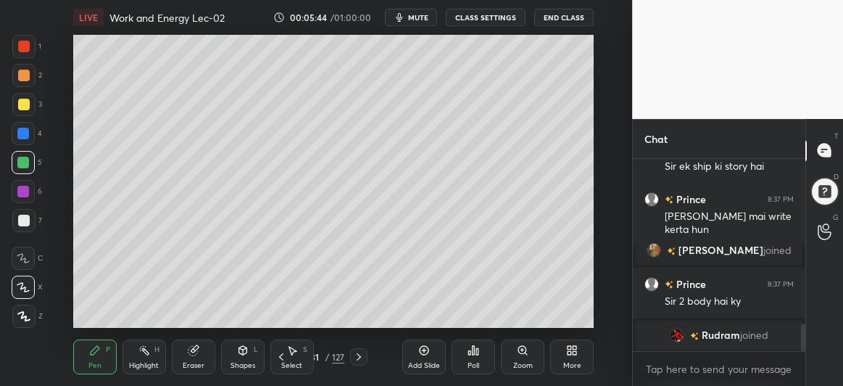
click at [27, 193] on div at bounding box center [23, 192] width 12 height 12
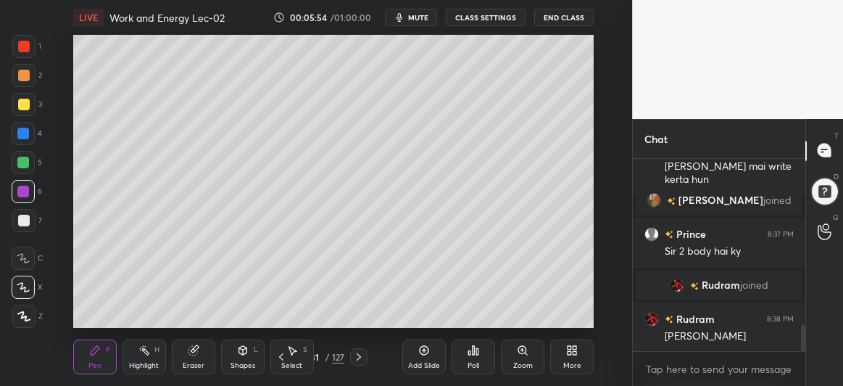
click at [23, 220] on div at bounding box center [24, 221] width 12 height 12
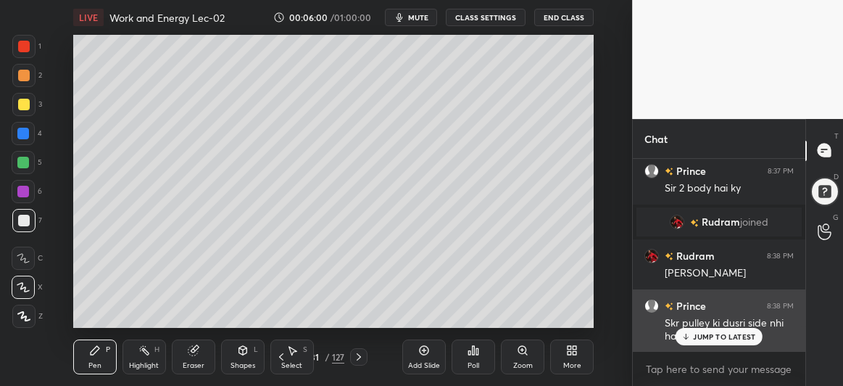
click at [708, 336] on p "JUMP TO LATEST" at bounding box center [724, 336] width 62 height 9
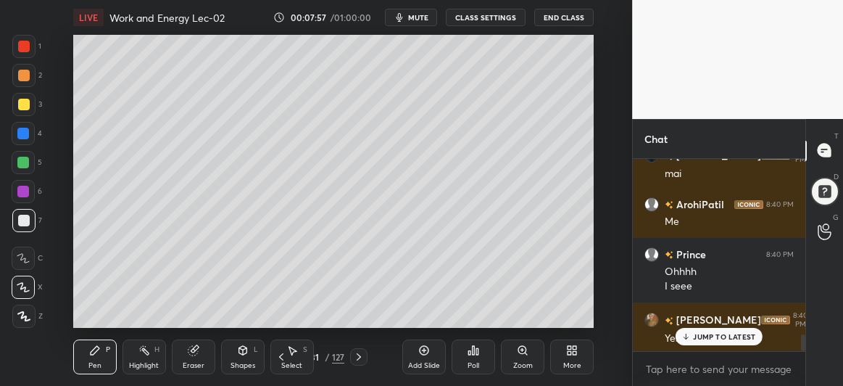
scroll to position [2012, 0]
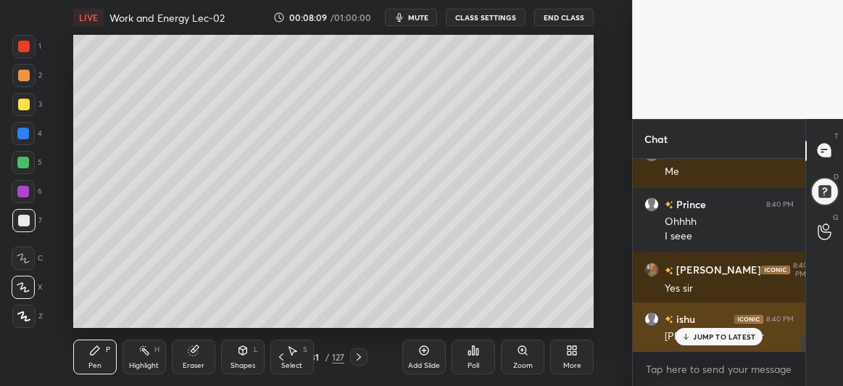
click at [699, 338] on p "JUMP TO LATEST" at bounding box center [724, 336] width 62 height 9
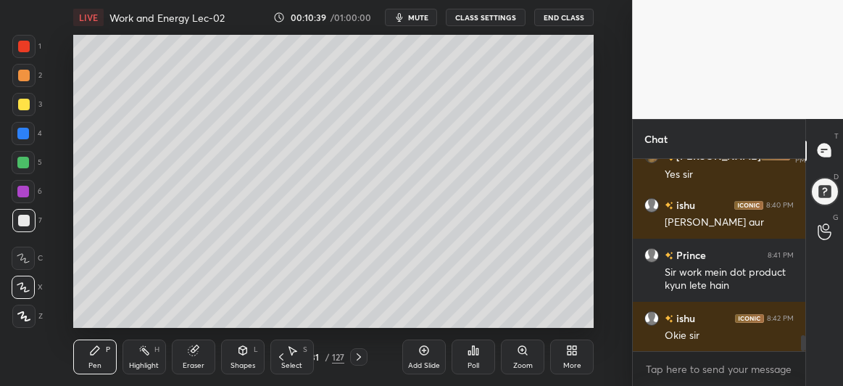
scroll to position [2160, 0]
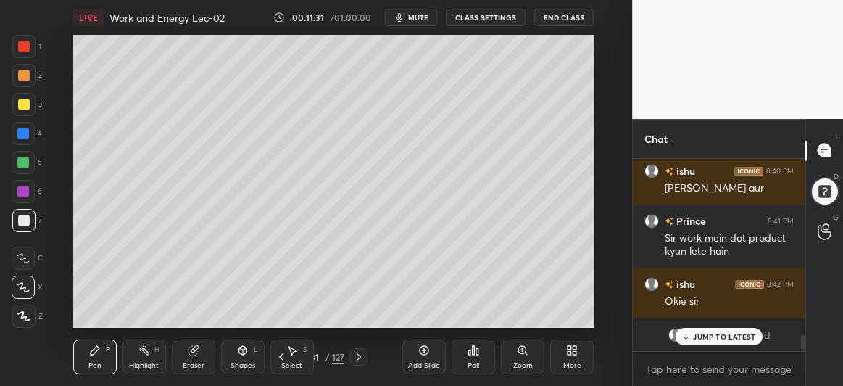
click at [734, 338] on p "JUMP TO LATEST" at bounding box center [724, 336] width 62 height 9
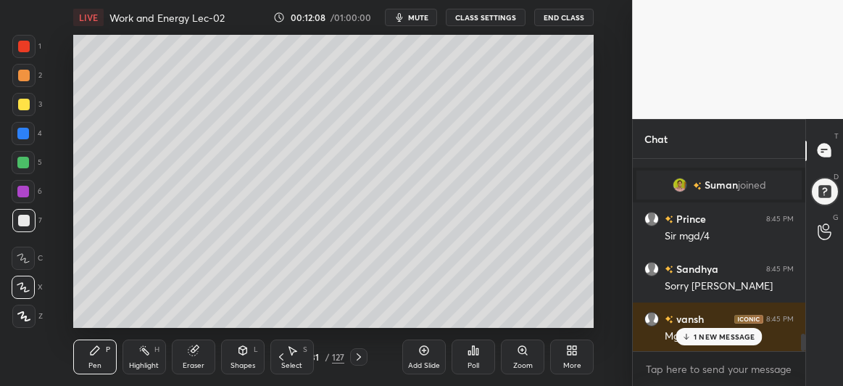
scroll to position [2023, 0]
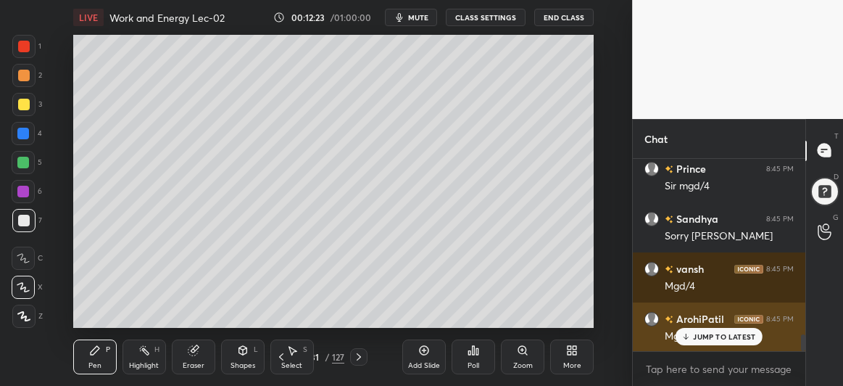
click at [716, 333] on p "JUMP TO LATEST" at bounding box center [724, 336] width 62 height 9
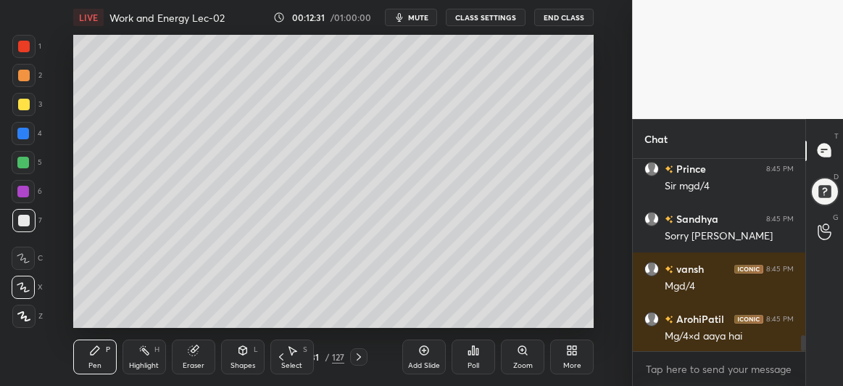
scroll to position [2087, 0]
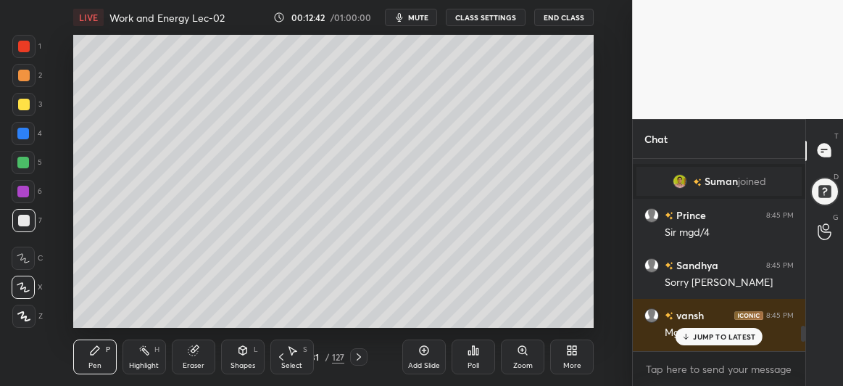
click at [700, 335] on p "JUMP TO LATEST" at bounding box center [724, 336] width 62 height 9
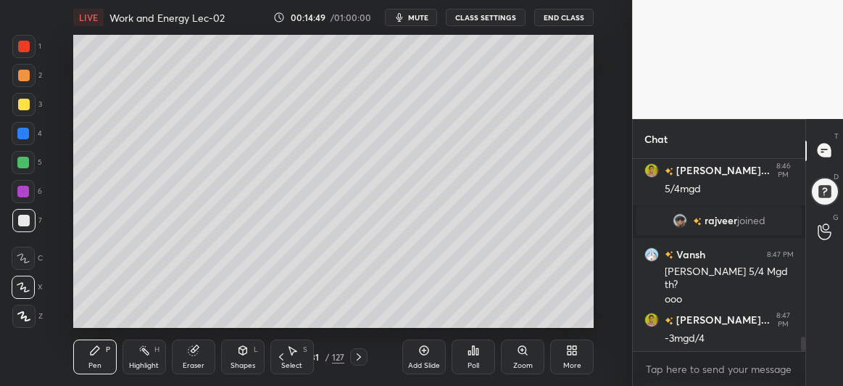
scroll to position [2306, 0]
click at [20, 139] on div at bounding box center [23, 133] width 23 height 23
click at [419, 352] on icon at bounding box center [424, 350] width 12 height 12
click at [192, 351] on icon at bounding box center [193, 350] width 9 height 9
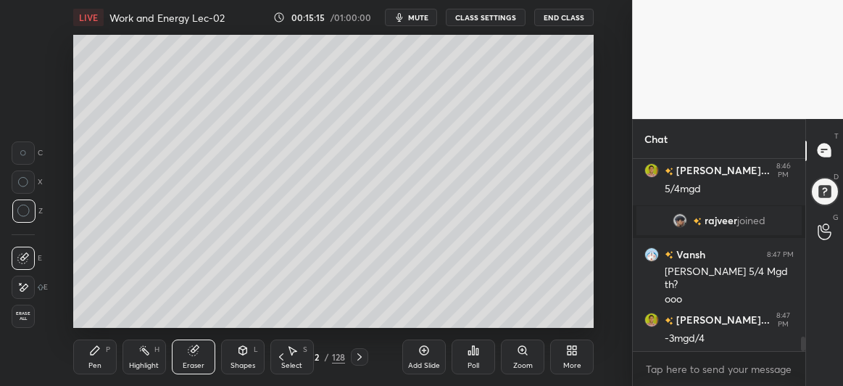
click at [90, 360] on div "Pen P" at bounding box center [95, 356] width 44 height 35
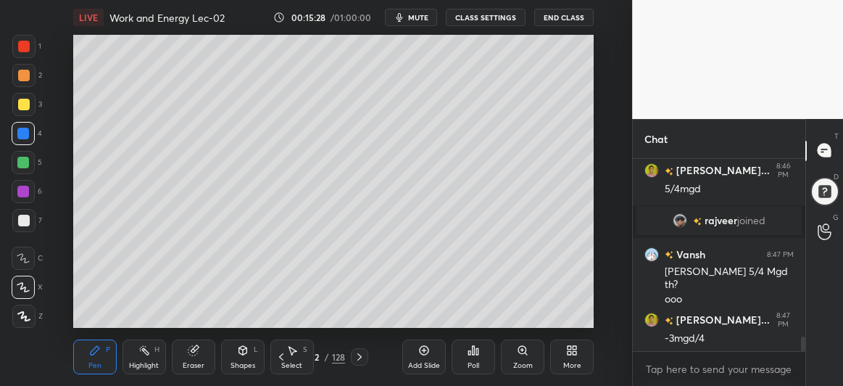
click at [33, 103] on div at bounding box center [23, 104] width 23 height 23
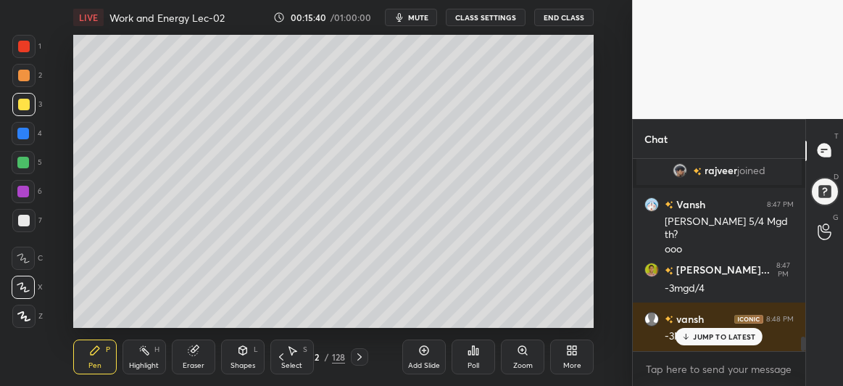
click at [22, 220] on div at bounding box center [24, 221] width 12 height 12
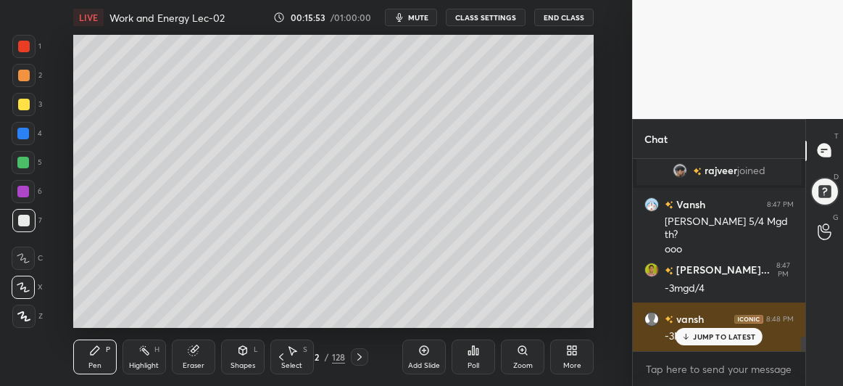
click at [703, 336] on p "JUMP TO LATEST" at bounding box center [724, 336] width 62 height 9
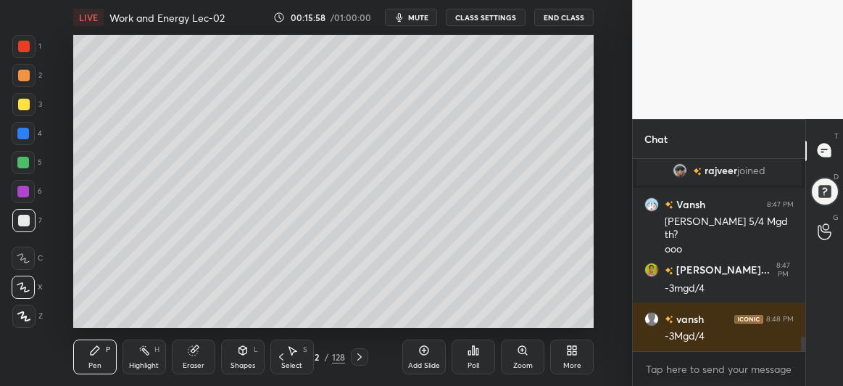
click at [31, 107] on div at bounding box center [23, 104] width 23 height 23
click at [281, 355] on icon at bounding box center [282, 357] width 12 height 12
click at [355, 357] on icon at bounding box center [360, 357] width 12 height 12
click at [24, 218] on div at bounding box center [24, 221] width 12 height 12
click at [432, 349] on div "Add Slide" at bounding box center [424, 356] width 44 height 35
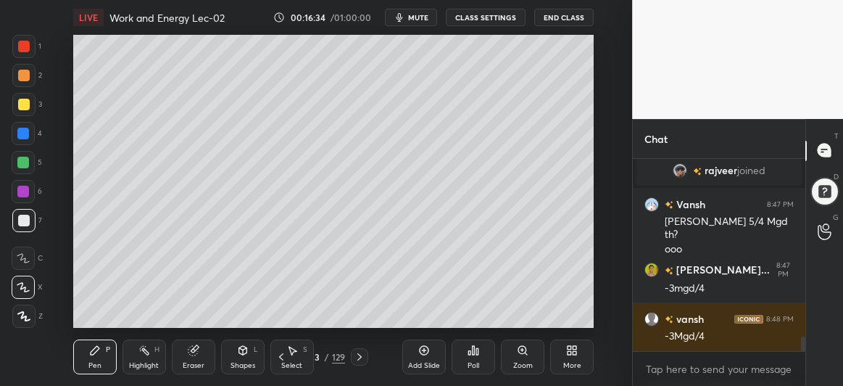
click at [24, 134] on div at bounding box center [23, 134] width 12 height 12
click at [18, 192] on div at bounding box center [23, 192] width 12 height 12
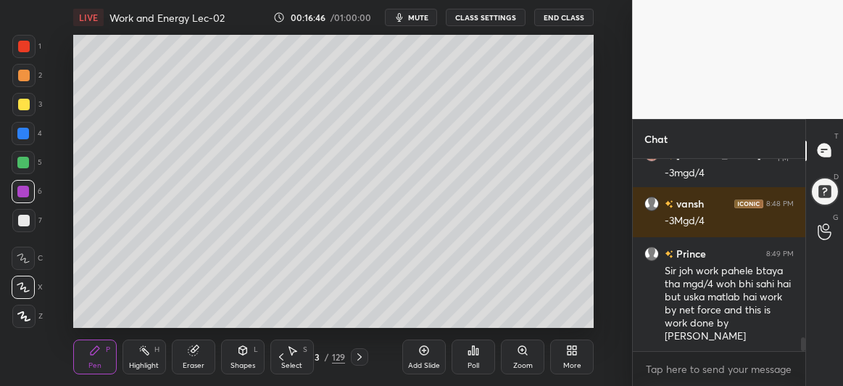
scroll to position [2522, 0]
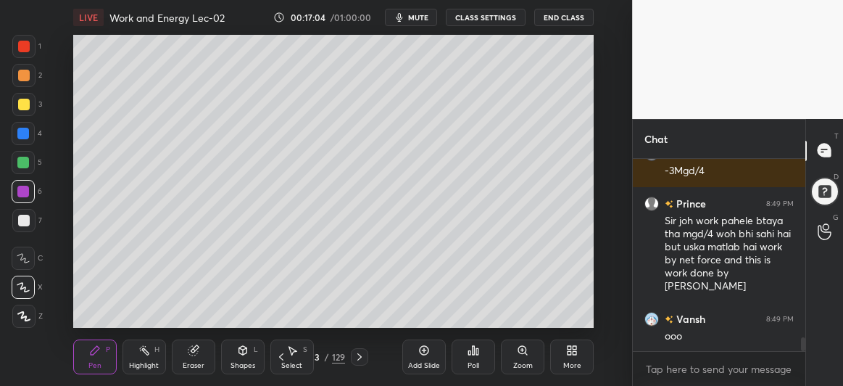
click at [284, 362] on icon at bounding box center [282, 357] width 12 height 12
click at [282, 357] on icon at bounding box center [282, 357] width 12 height 12
click at [361, 360] on icon at bounding box center [360, 357] width 12 height 12
click at [364, 357] on icon at bounding box center [360, 357] width 12 height 12
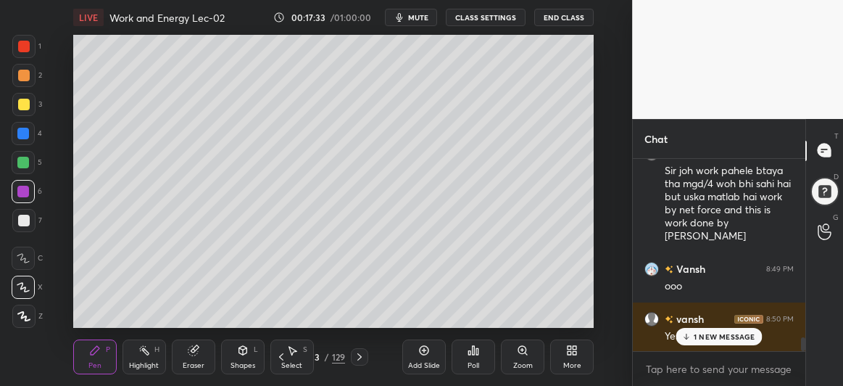
scroll to position [2622, 0]
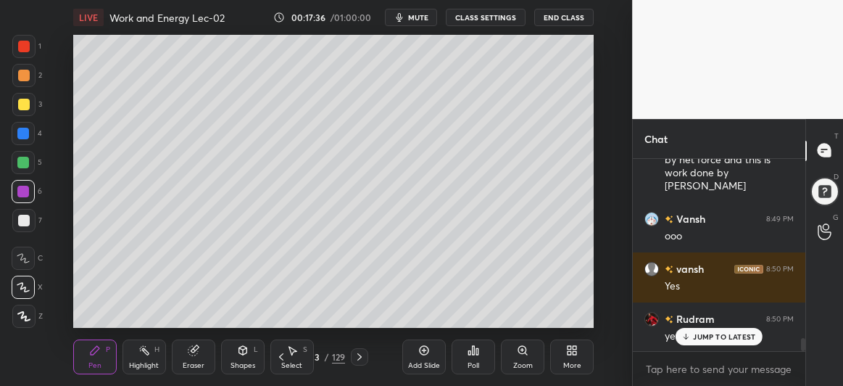
click at [360, 355] on icon at bounding box center [359, 356] width 4 height 7
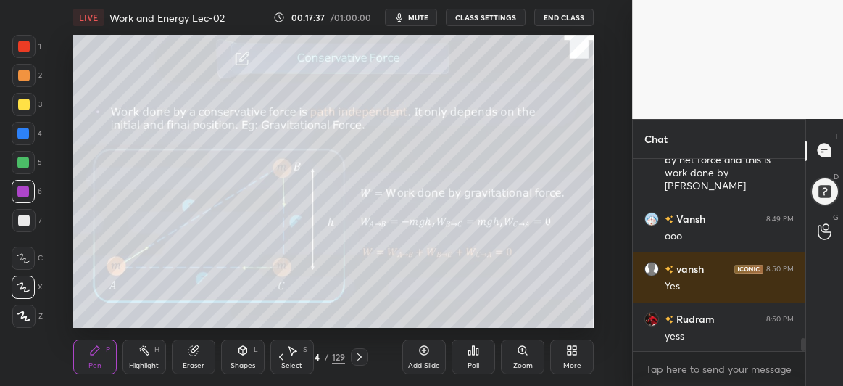
scroll to position [2673, 0]
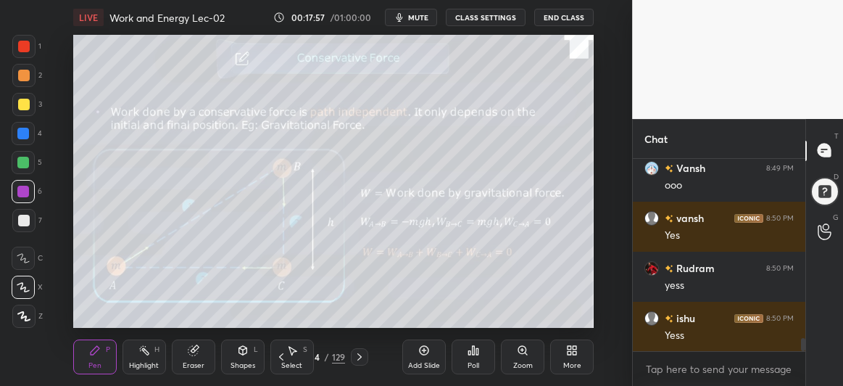
click at [24, 106] on div at bounding box center [24, 105] width 12 height 12
click at [18, 188] on div at bounding box center [23, 192] width 12 height 12
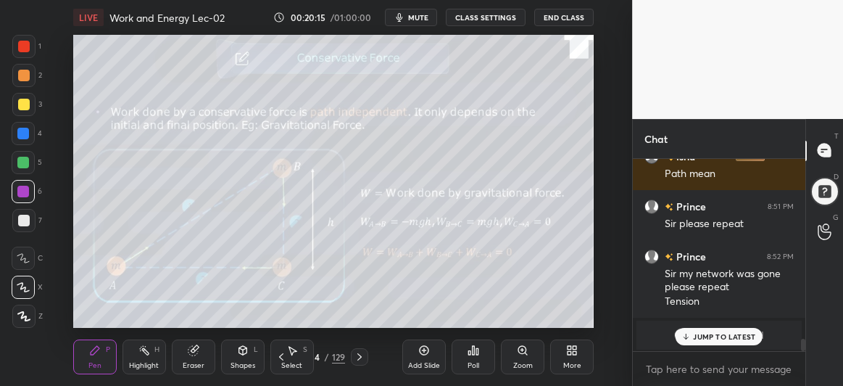
scroll to position [2934, 0]
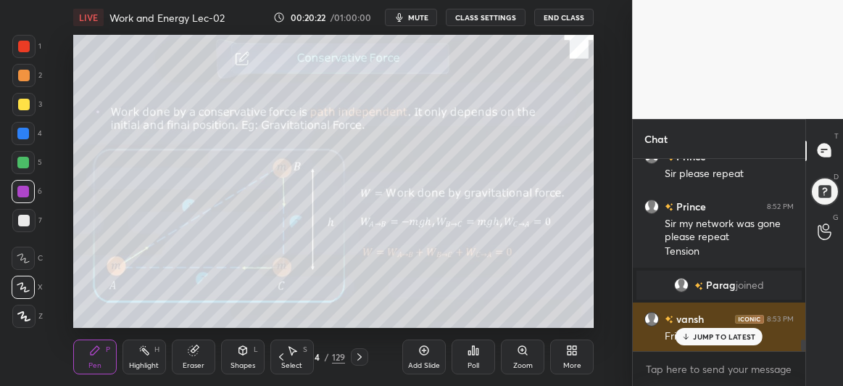
click at [708, 335] on p "JUMP TO LATEST" at bounding box center [724, 336] width 62 height 9
click at [703, 336] on div "Friction" at bounding box center [729, 336] width 129 height 15
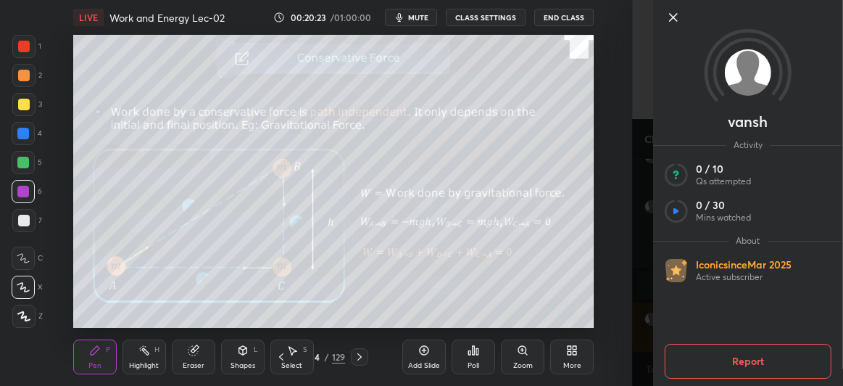
click at [676, 20] on icon at bounding box center [673, 17] width 7 height 7
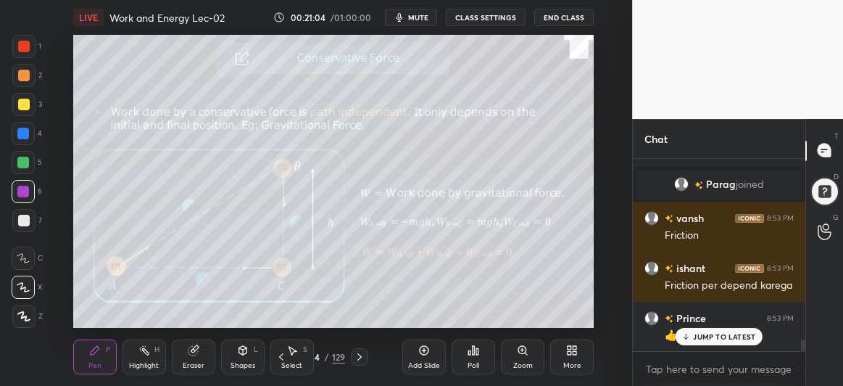
scroll to position [3097, 0]
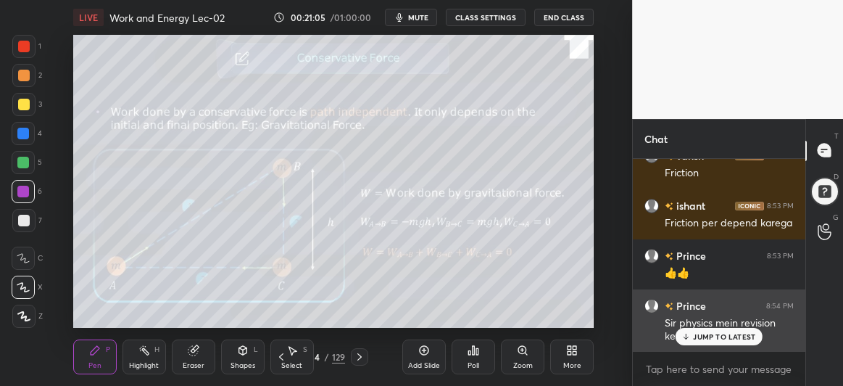
click at [725, 336] on p "JUMP TO LATEST" at bounding box center [724, 336] width 62 height 9
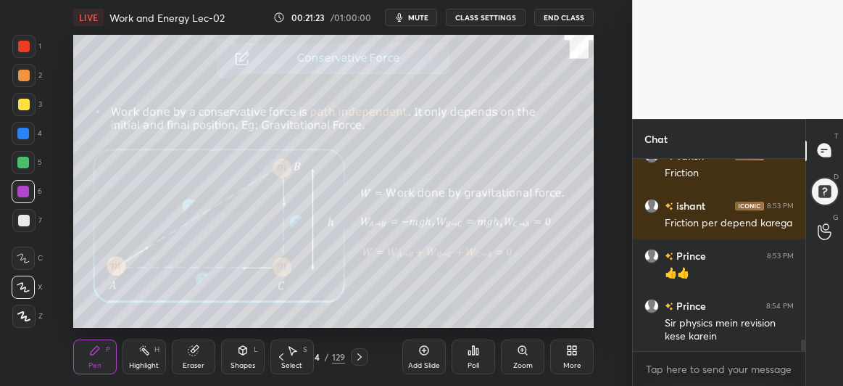
click at [357, 357] on icon at bounding box center [360, 357] width 12 height 12
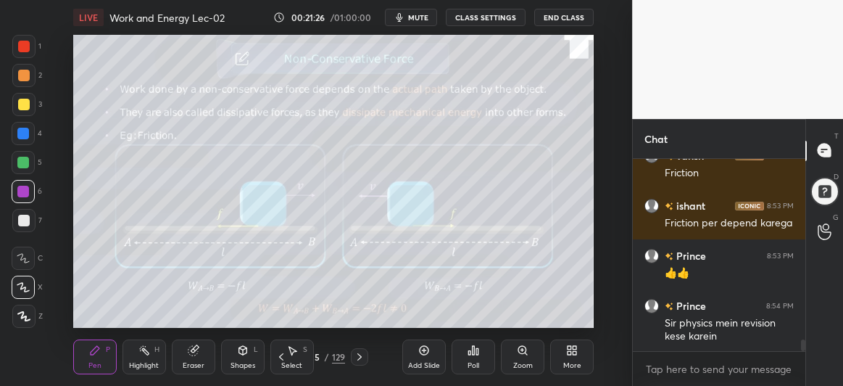
click at [15, 104] on div at bounding box center [23, 104] width 23 height 23
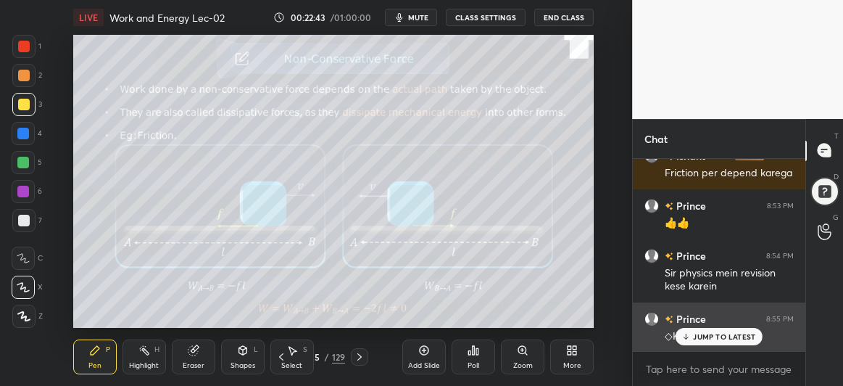
click at [693, 336] on div "JUMP TO LATEST" at bounding box center [719, 336] width 87 height 17
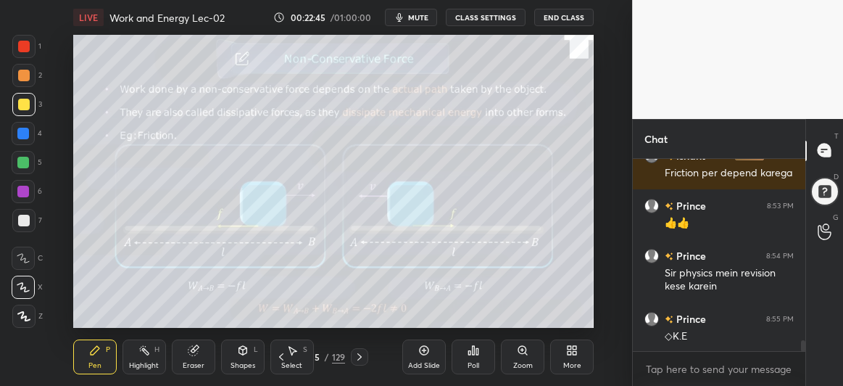
click at [360, 355] on icon at bounding box center [360, 357] width 12 height 12
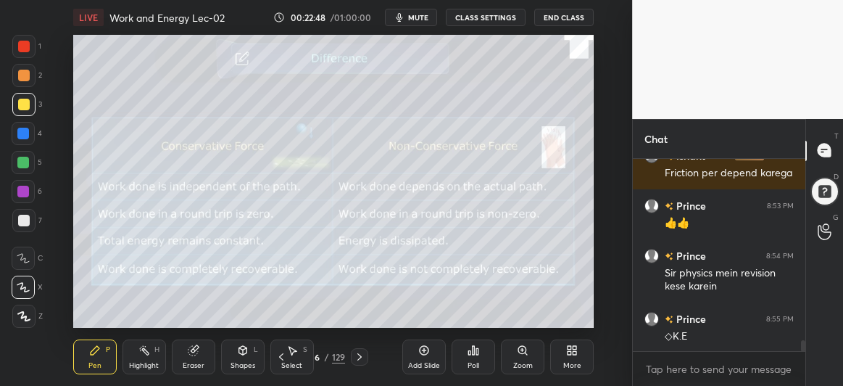
click at [22, 194] on div at bounding box center [23, 192] width 12 height 12
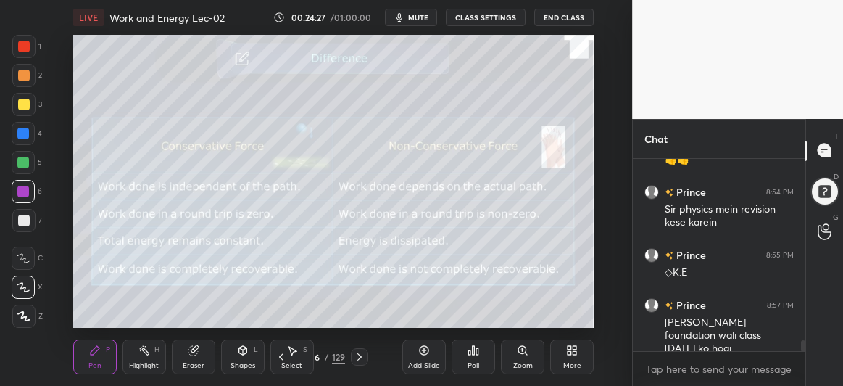
click at [359, 347] on div "Pen P Highlight H Eraser Shapes L Select S 36 / 129 Add Slide Poll Zoom More" at bounding box center [333, 357] width 521 height 58
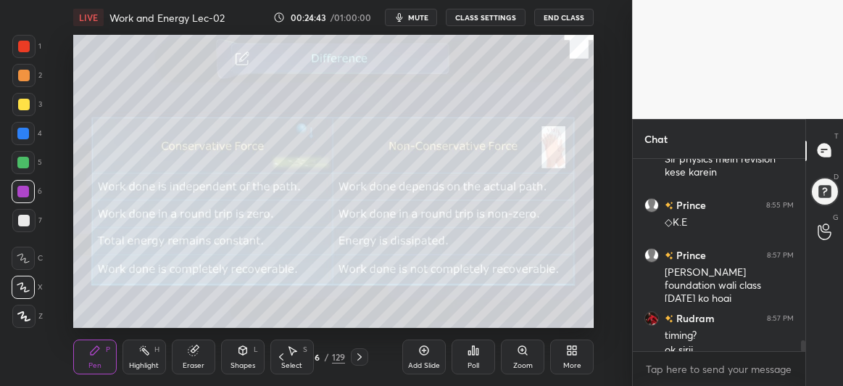
scroll to position [3276, 0]
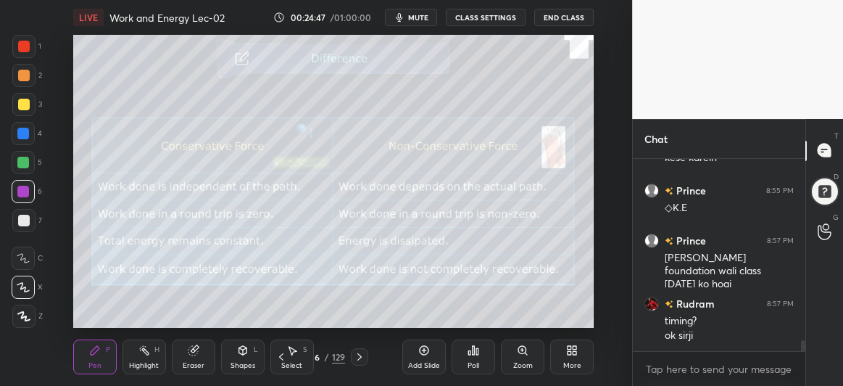
click at [353, 358] on div at bounding box center [359, 356] width 17 height 17
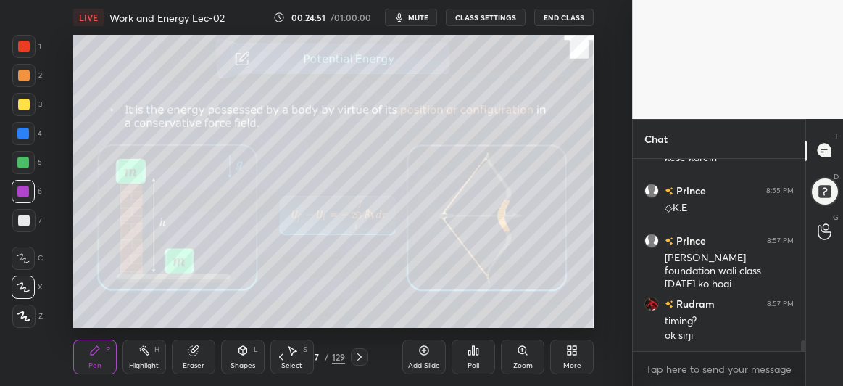
click at [281, 355] on icon at bounding box center [281, 356] width 4 height 7
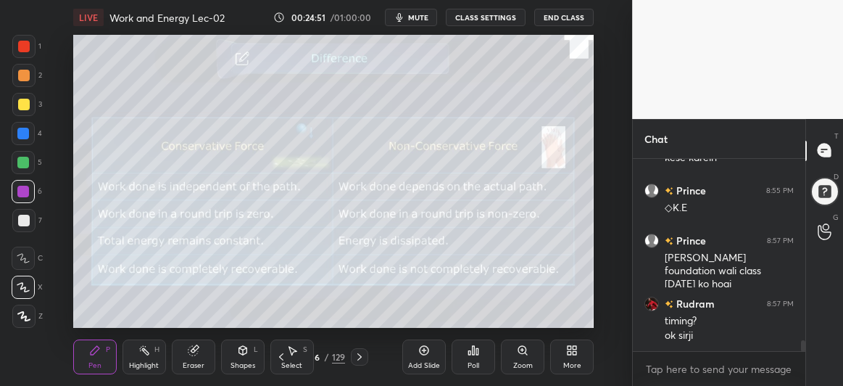
scroll to position [3325, 0]
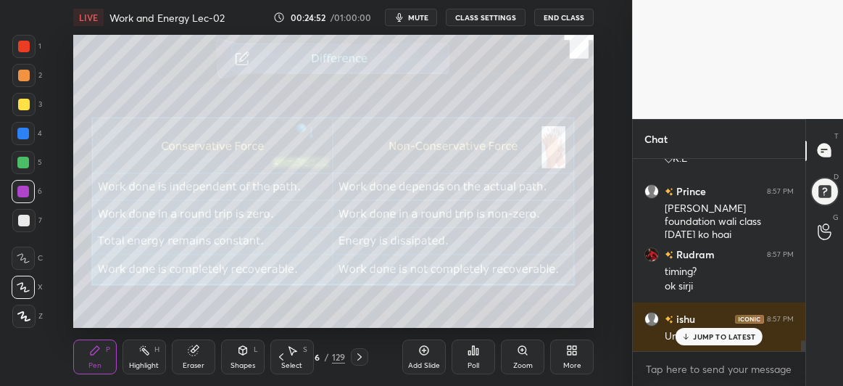
click at [426, 351] on icon at bounding box center [424, 350] width 12 height 12
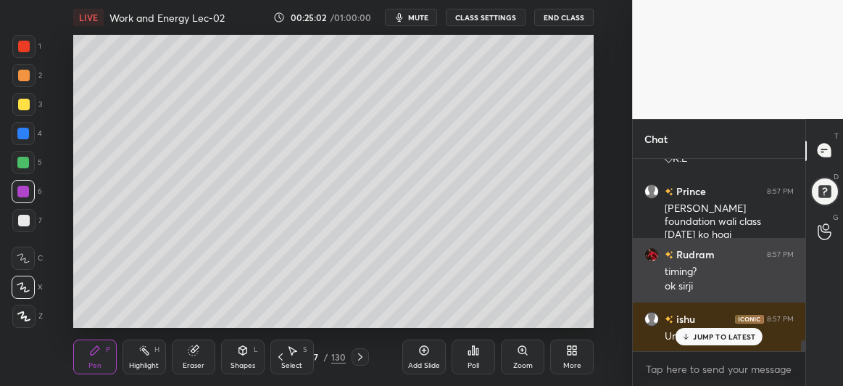
click at [679, 283] on div "ok sirji" at bounding box center [729, 286] width 129 height 15
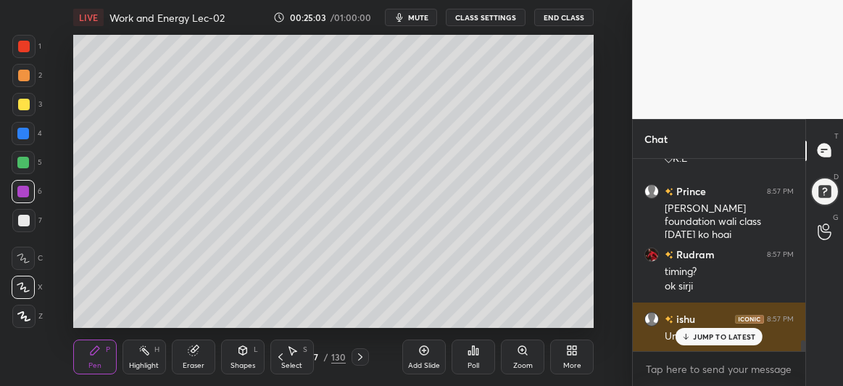
click at [685, 340] on icon at bounding box center [686, 336] width 9 height 9
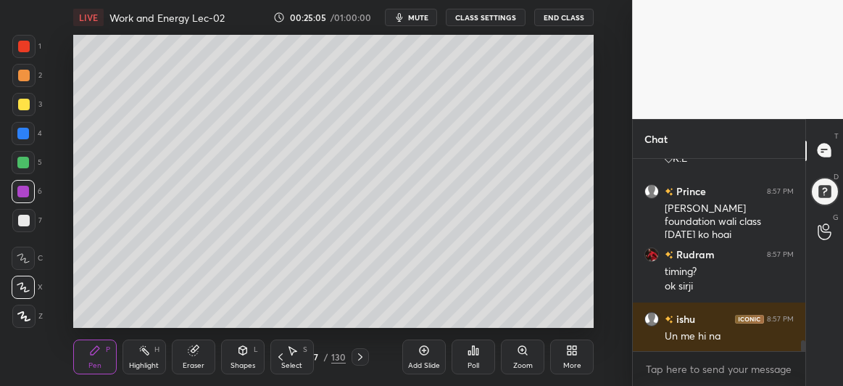
click at [27, 219] on div at bounding box center [24, 221] width 12 height 12
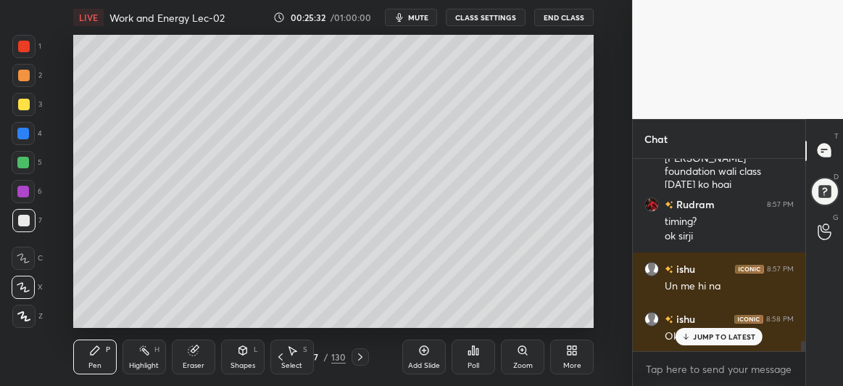
click at [695, 333] on p "JUMP TO LATEST" at bounding box center [724, 336] width 62 height 9
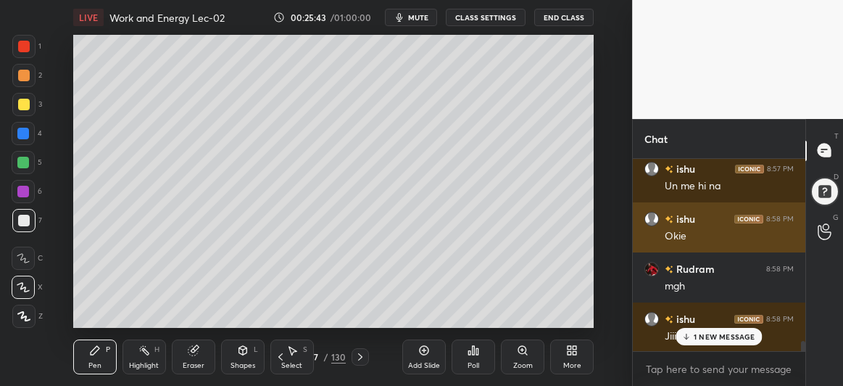
scroll to position [3526, 0]
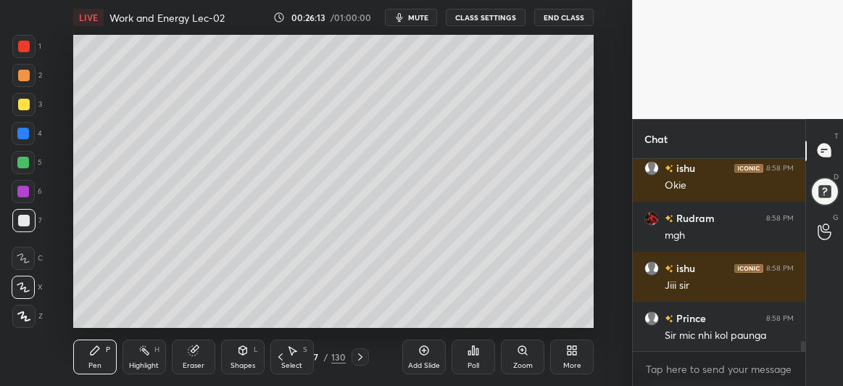
click at [28, 106] on div at bounding box center [24, 105] width 12 height 12
click at [24, 165] on div at bounding box center [23, 163] width 12 height 12
click at [28, 134] on div at bounding box center [23, 134] width 12 height 12
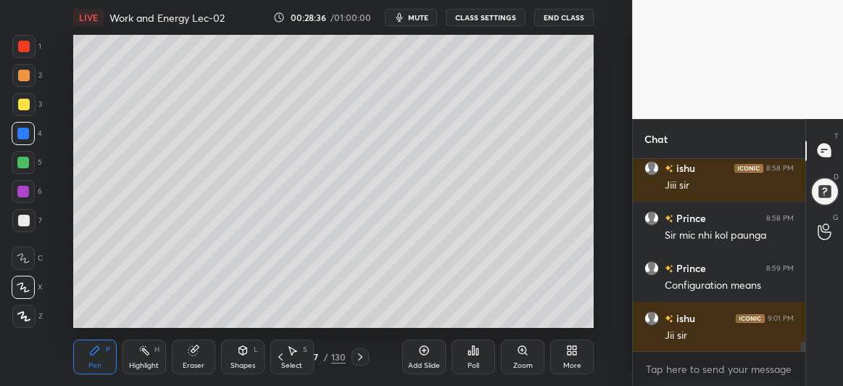
scroll to position [3675, 0]
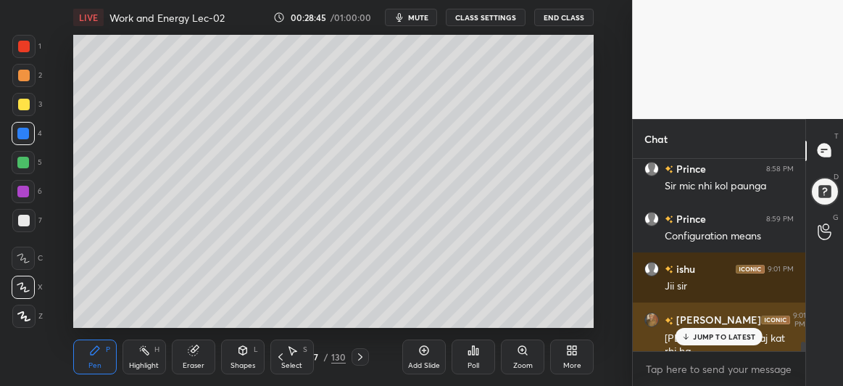
click at [709, 337] on p "JUMP TO LATEST" at bounding box center [724, 336] width 62 height 9
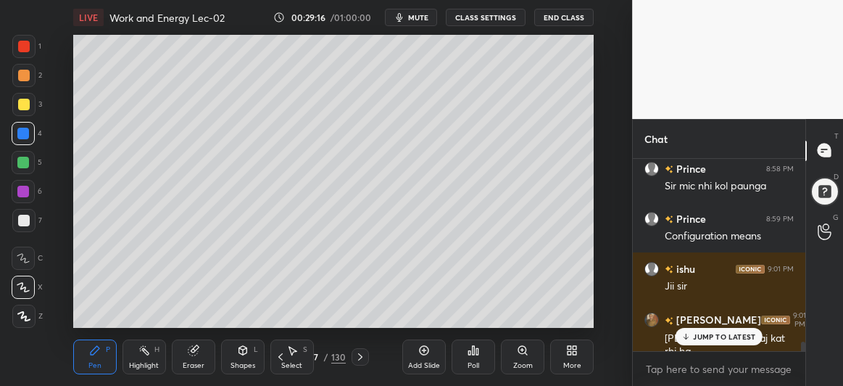
scroll to position [3725, 0]
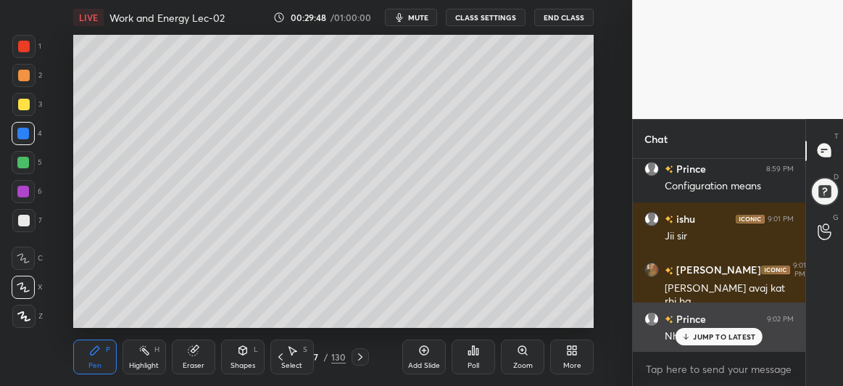
click at [717, 338] on p "JUMP TO LATEST" at bounding box center [724, 336] width 62 height 9
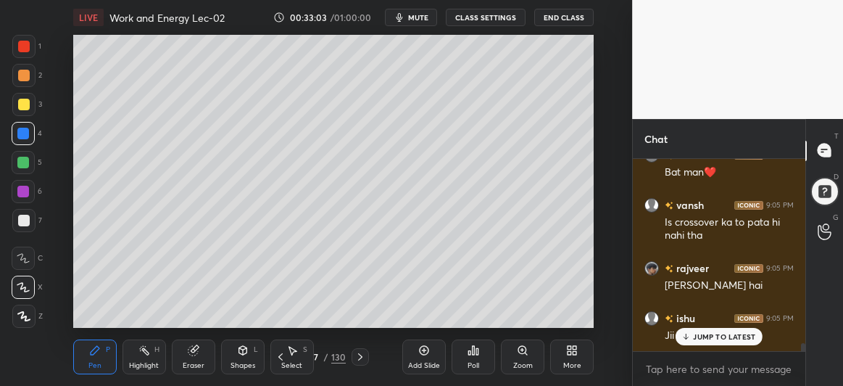
scroll to position [4641, 0]
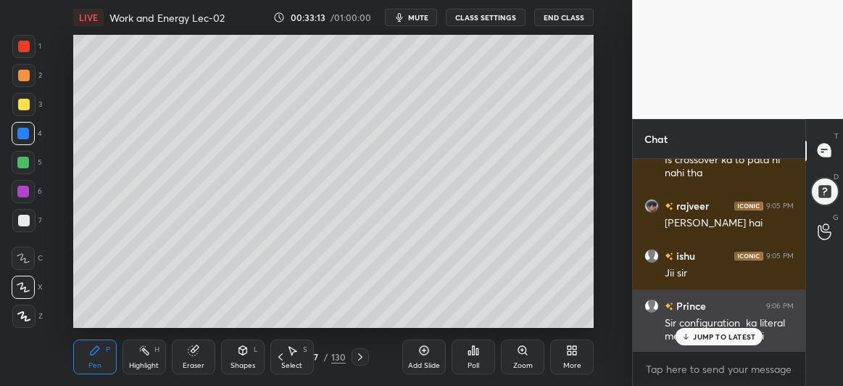
click at [704, 344] on div "JUMP TO LATEST" at bounding box center [719, 336] width 87 height 17
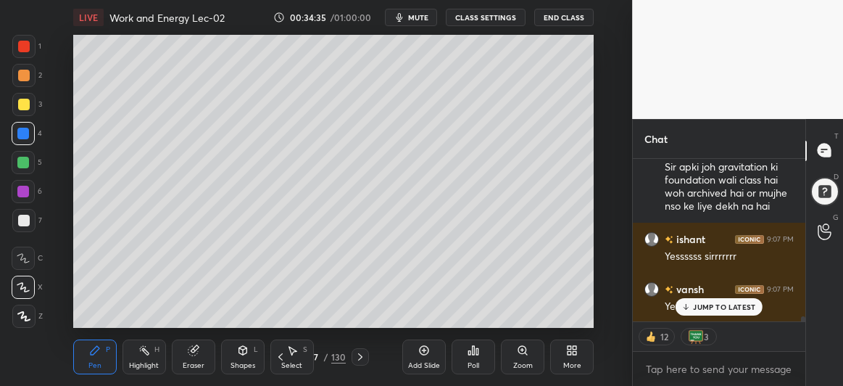
scroll to position [5010, 0]
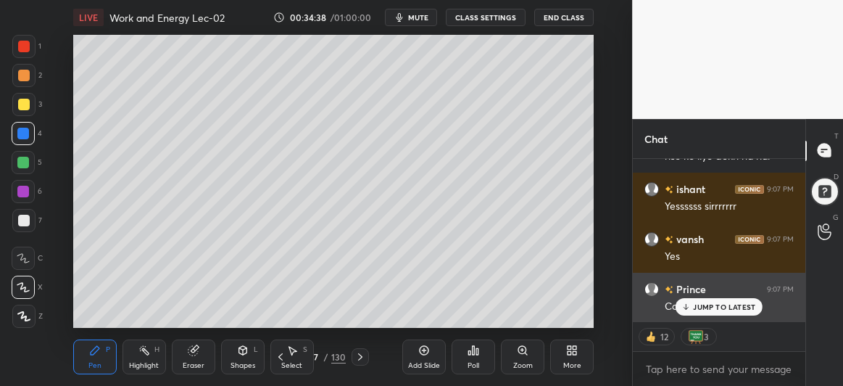
click at [727, 307] on p "JUMP TO LATEST" at bounding box center [724, 306] width 62 height 9
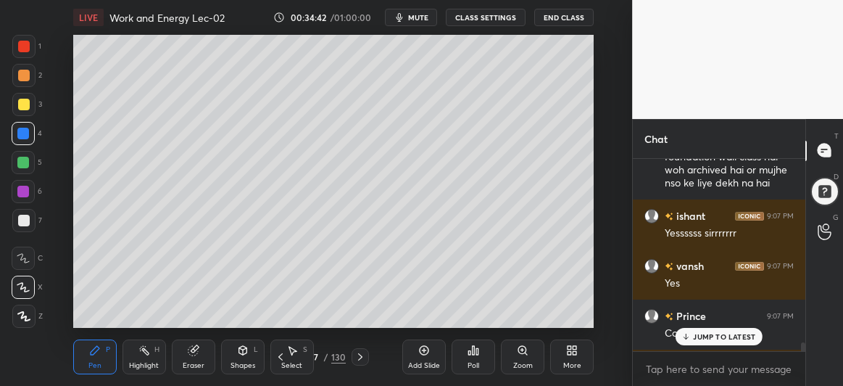
scroll to position [4983, 0]
click at [419, 356] on icon at bounding box center [424, 350] width 12 height 12
click at [705, 333] on p "1 NEW MESSAGE" at bounding box center [725, 336] width 62 height 9
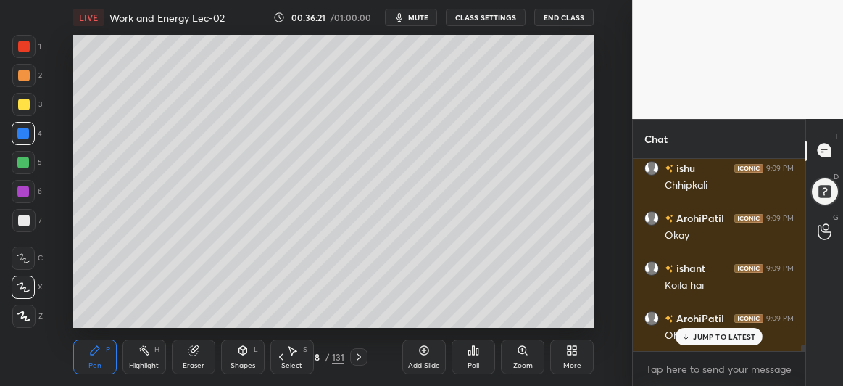
scroll to position [5807, 0]
click at [419, 23] on button "mute" at bounding box center [411, 17] width 52 height 17
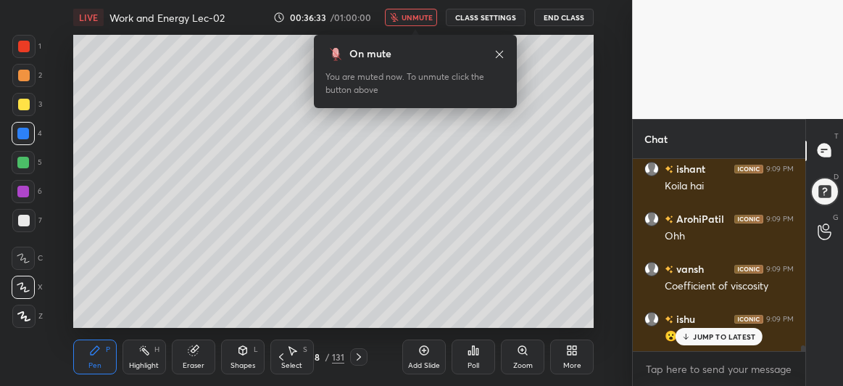
scroll to position [5907, 0]
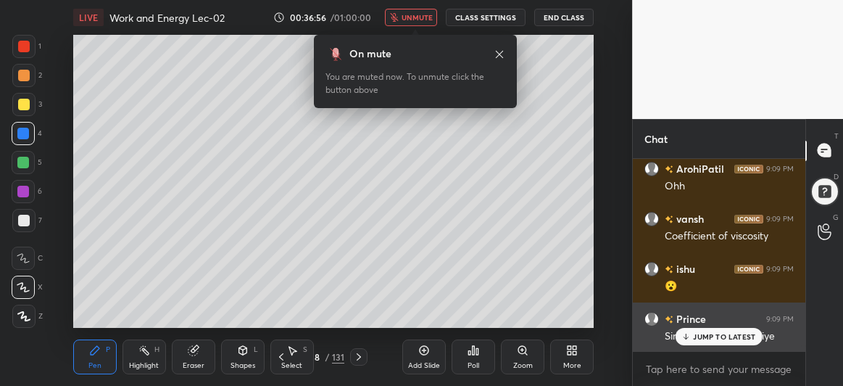
click at [720, 338] on p "JUMP TO LATEST" at bounding box center [724, 336] width 62 height 9
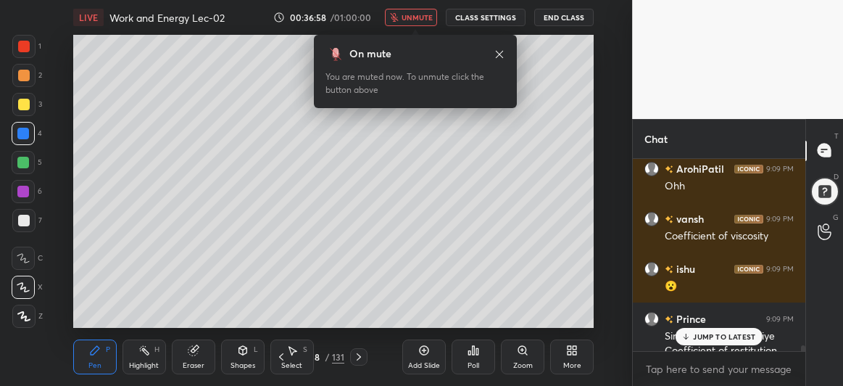
scroll to position [5922, 0]
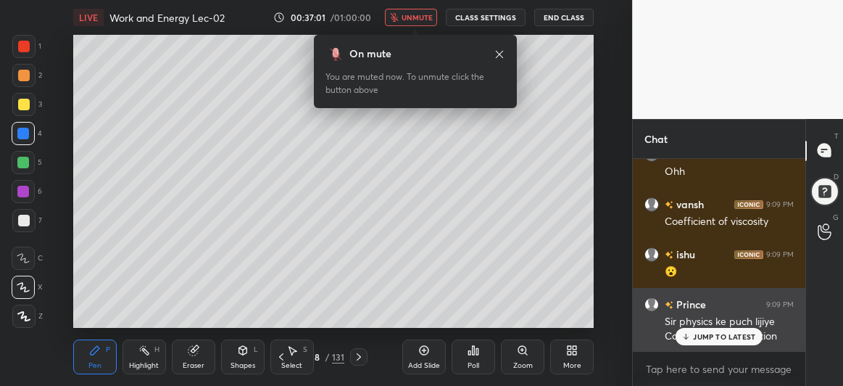
click at [713, 335] on p "JUMP TO LATEST" at bounding box center [724, 336] width 62 height 9
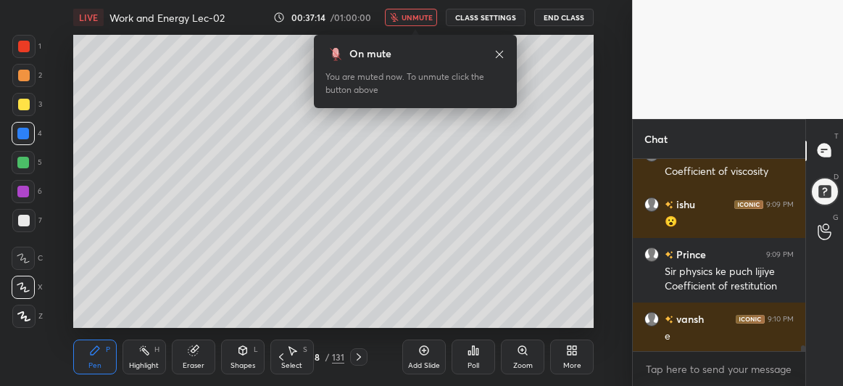
scroll to position [6022, 0]
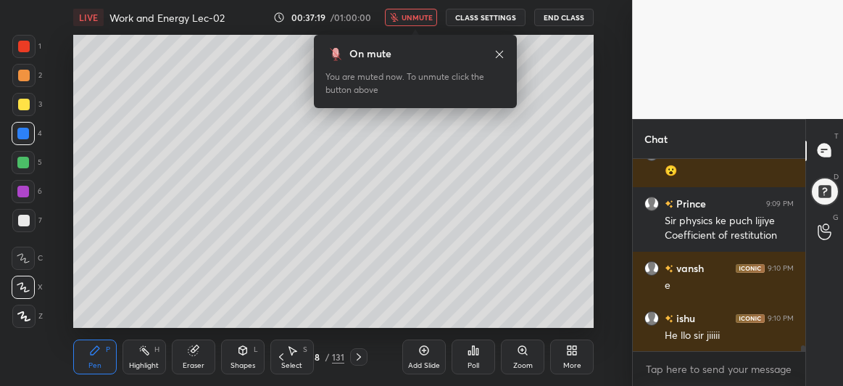
click at [500, 53] on icon at bounding box center [500, 55] width 12 height 12
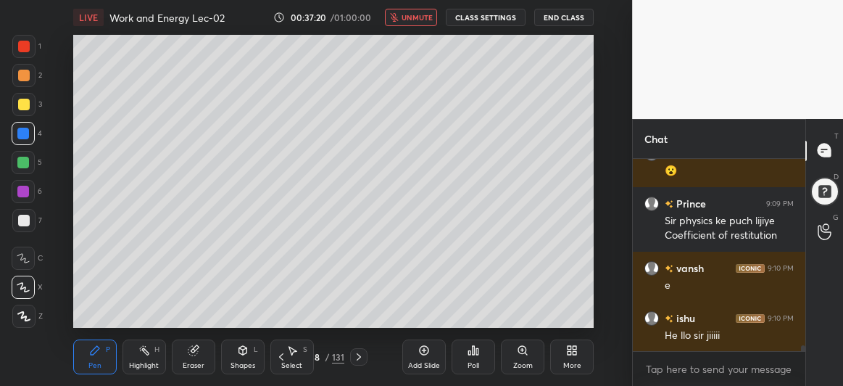
click at [421, 19] on span "unmute" at bounding box center [417, 17] width 31 height 10
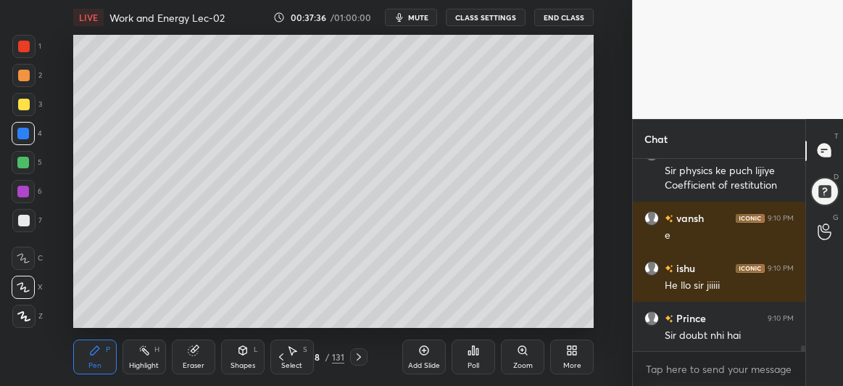
scroll to position [6135, 0]
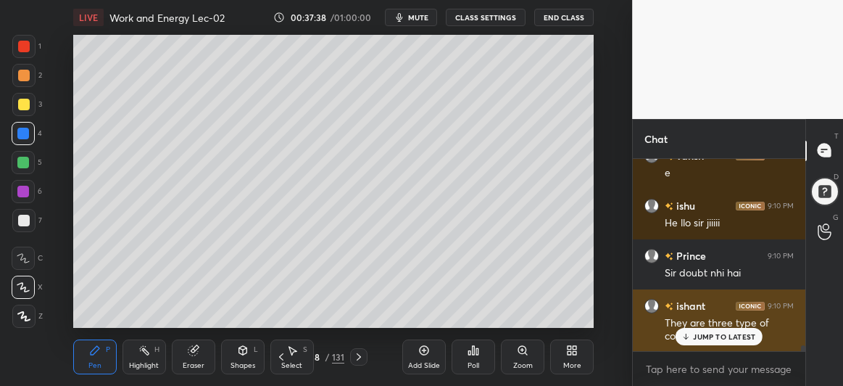
click at [727, 332] on p "JUMP TO LATEST" at bounding box center [724, 336] width 62 height 9
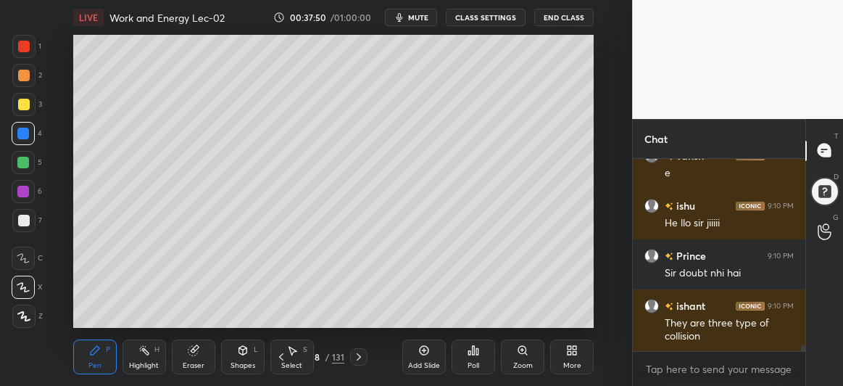
click at [28, 105] on div at bounding box center [24, 105] width 12 height 12
click at [24, 311] on icon at bounding box center [23, 316] width 13 height 10
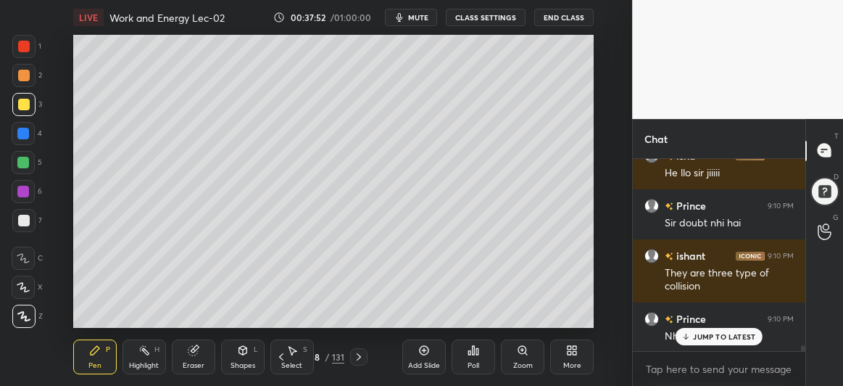
scroll to position [6235, 0]
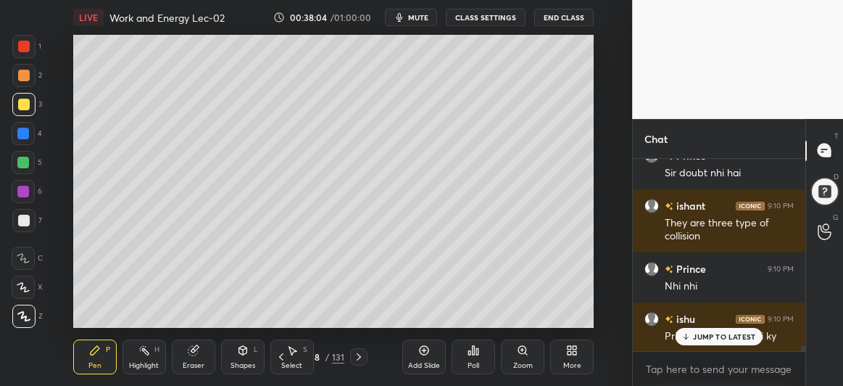
click at [16, 133] on div at bounding box center [23, 133] width 23 height 23
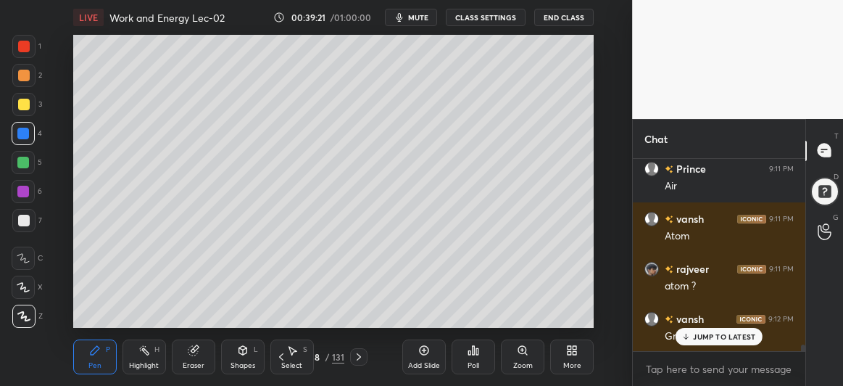
scroll to position [5429, 0]
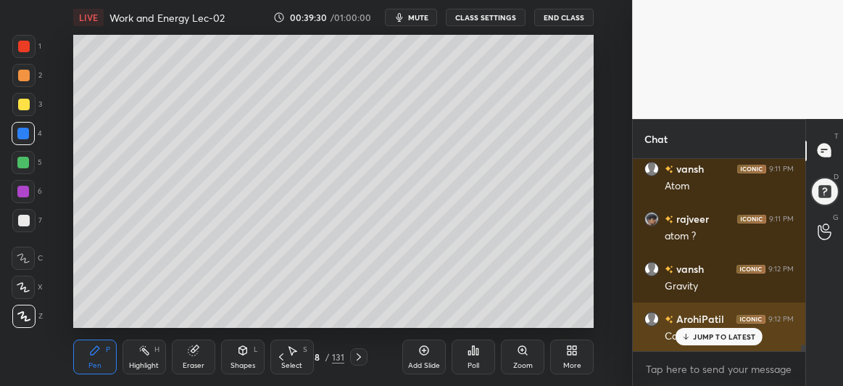
click at [701, 339] on p "JUMP TO LATEST" at bounding box center [724, 336] width 62 height 9
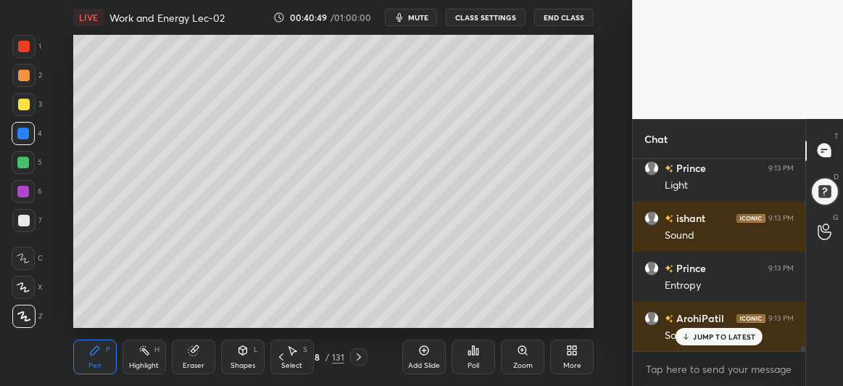
scroll to position [6344, 0]
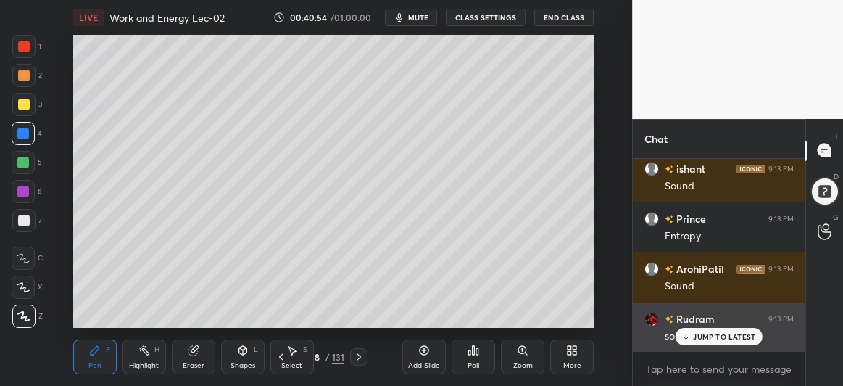
click at [713, 338] on p "JUMP TO LATEST" at bounding box center [724, 336] width 62 height 9
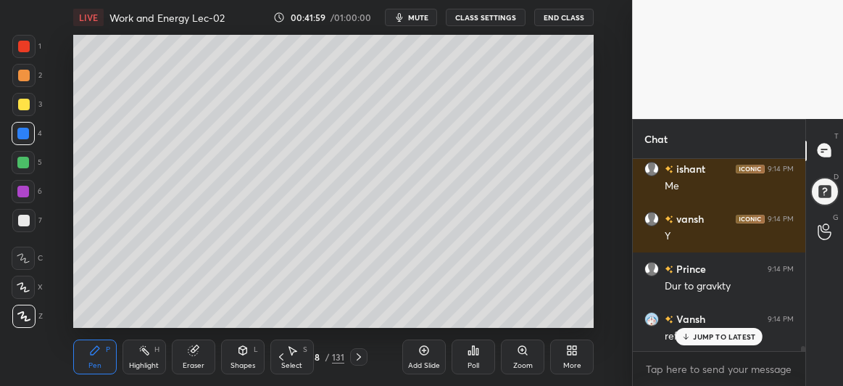
scroll to position [7021, 0]
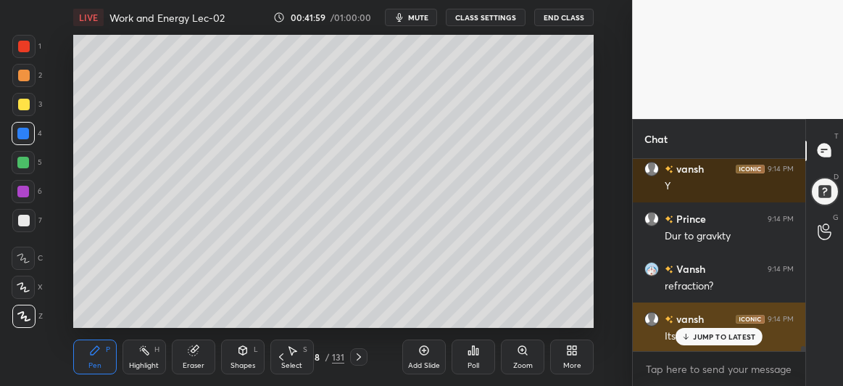
click at [719, 334] on p "JUMP TO LATEST" at bounding box center [724, 336] width 62 height 9
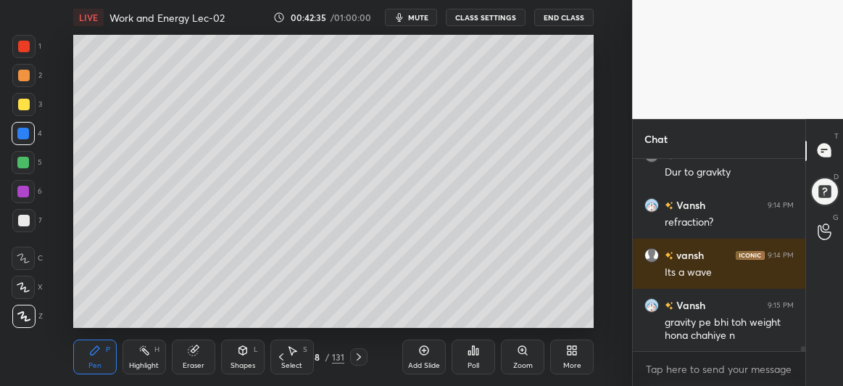
scroll to position [7161, 0]
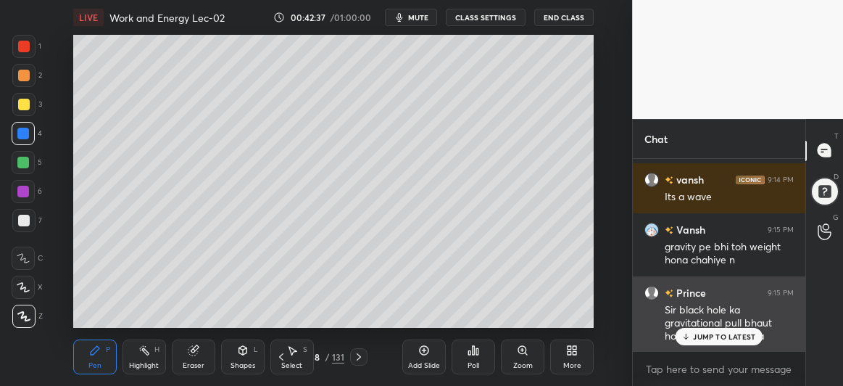
click at [720, 333] on p "JUMP TO LATEST" at bounding box center [724, 336] width 62 height 9
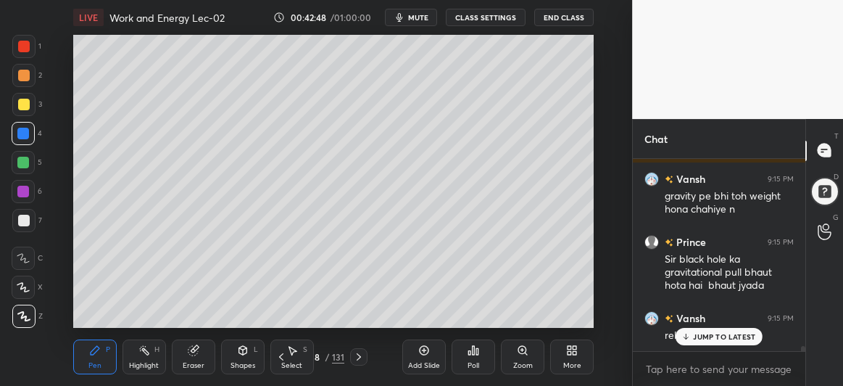
scroll to position [7274, 0]
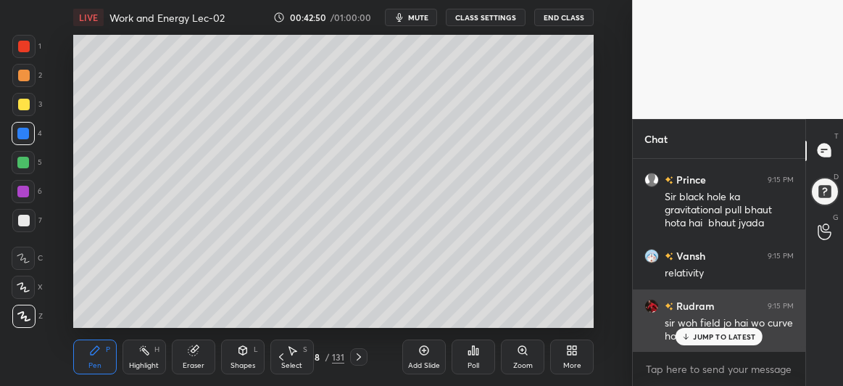
click at [716, 340] on p "JUMP TO LATEST" at bounding box center [724, 336] width 62 height 9
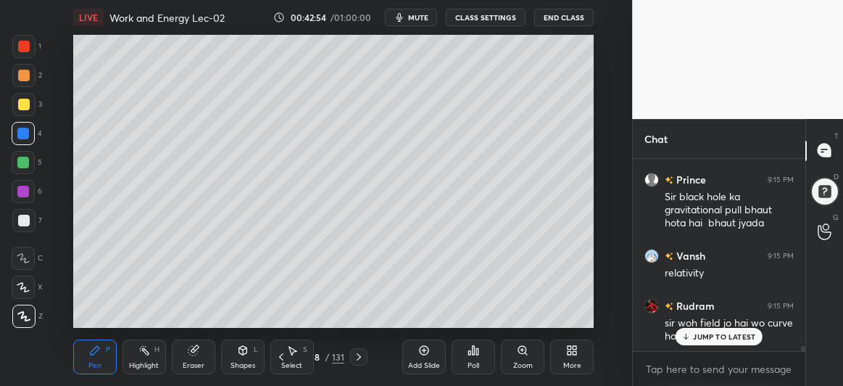
scroll to position [7337, 0]
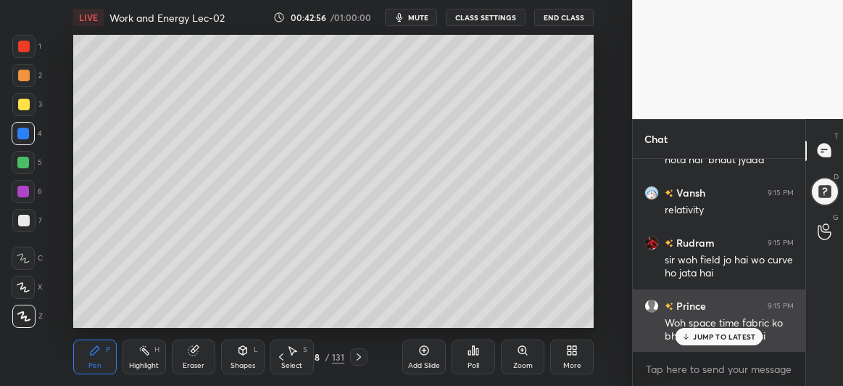
click at [720, 334] on p "JUMP TO LATEST" at bounding box center [724, 336] width 62 height 9
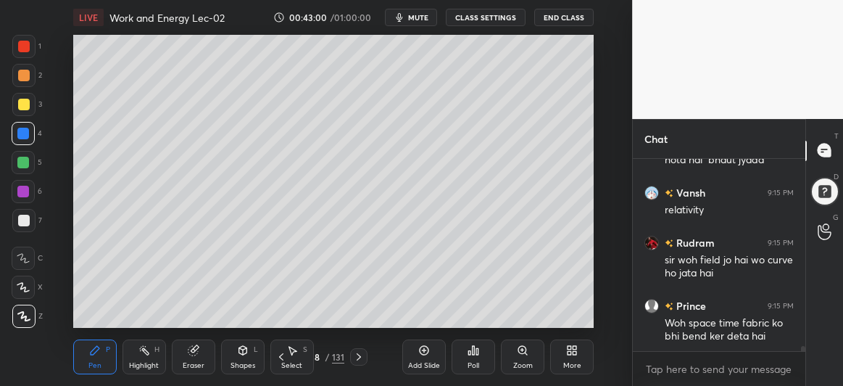
click at [32, 223] on div at bounding box center [23, 220] width 23 height 23
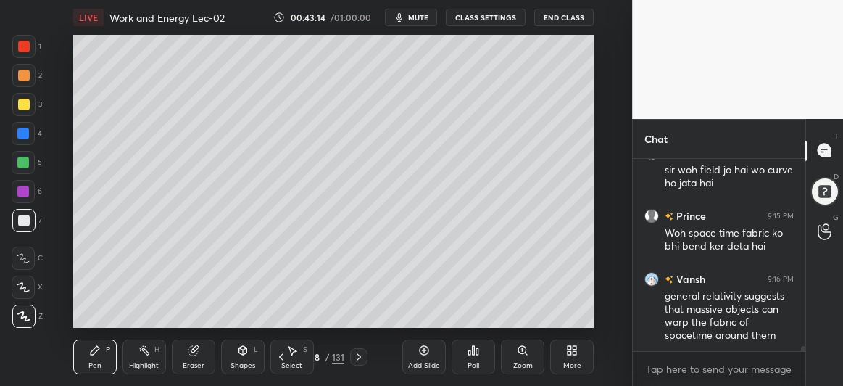
click at [27, 169] on div at bounding box center [23, 162] width 23 height 23
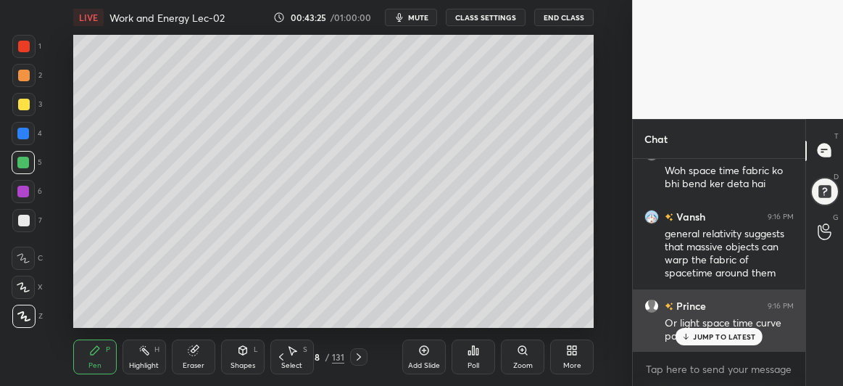
click at [721, 339] on p "JUMP TO LATEST" at bounding box center [724, 336] width 62 height 9
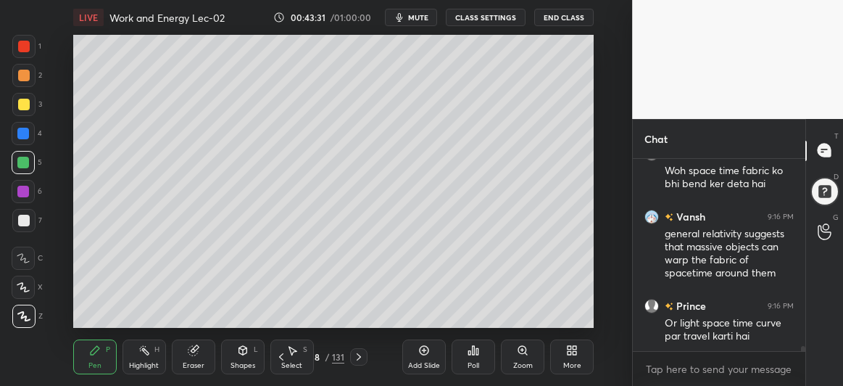
scroll to position [7504, 0]
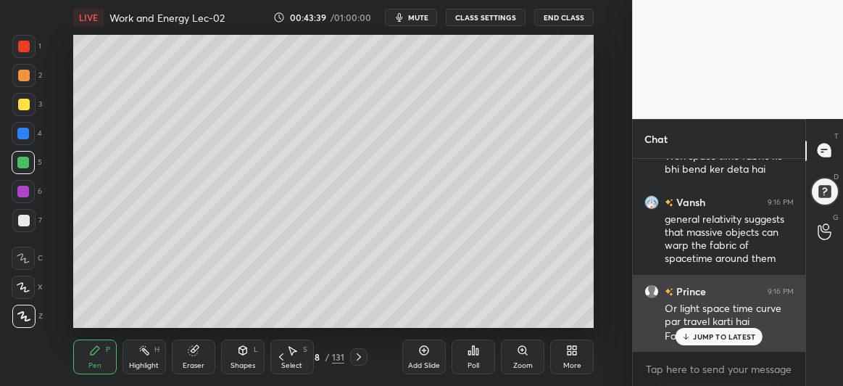
click at [695, 338] on p "JUMP TO LATEST" at bounding box center [724, 336] width 62 height 9
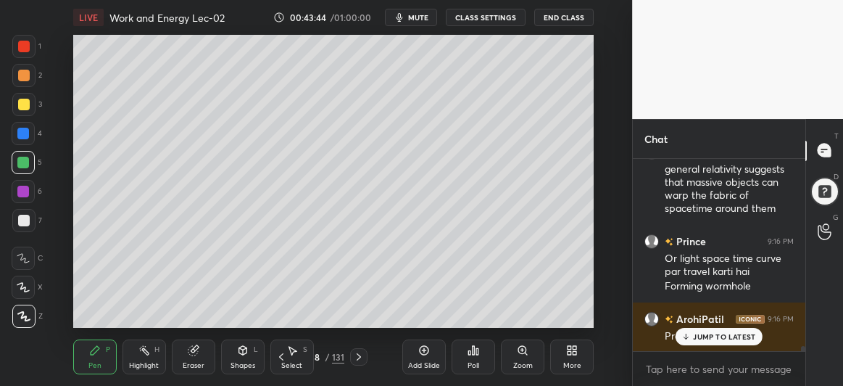
scroll to position [7604, 0]
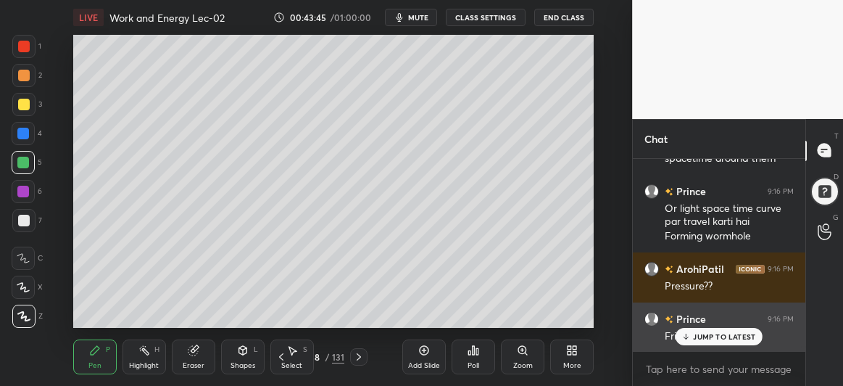
click at [732, 339] on p "JUMP TO LATEST" at bounding box center [724, 336] width 62 height 9
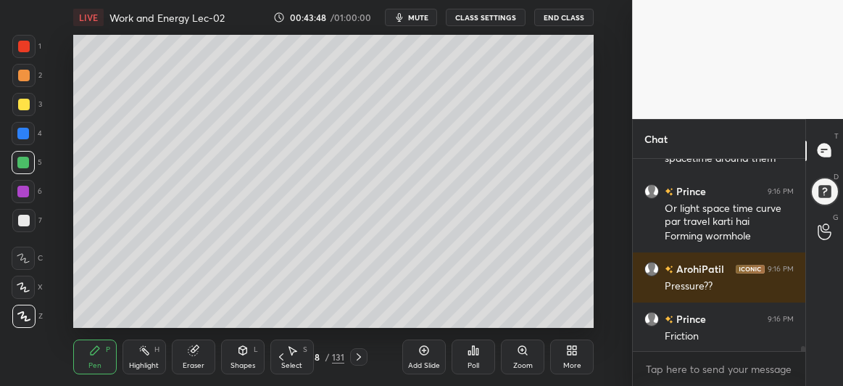
scroll to position [7654, 0]
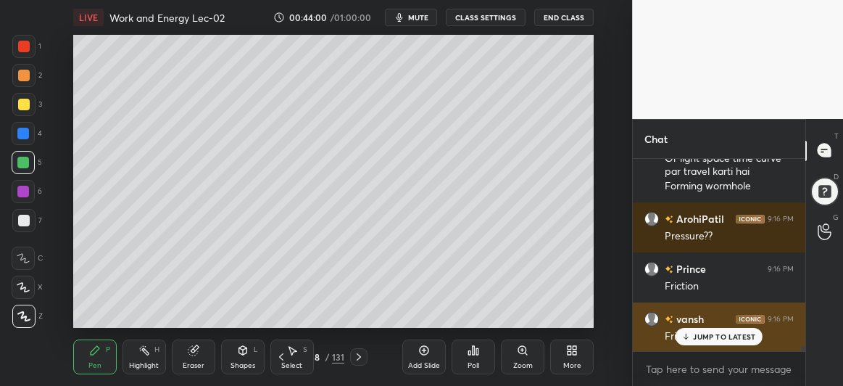
click at [722, 339] on p "JUMP TO LATEST" at bounding box center [724, 336] width 62 height 9
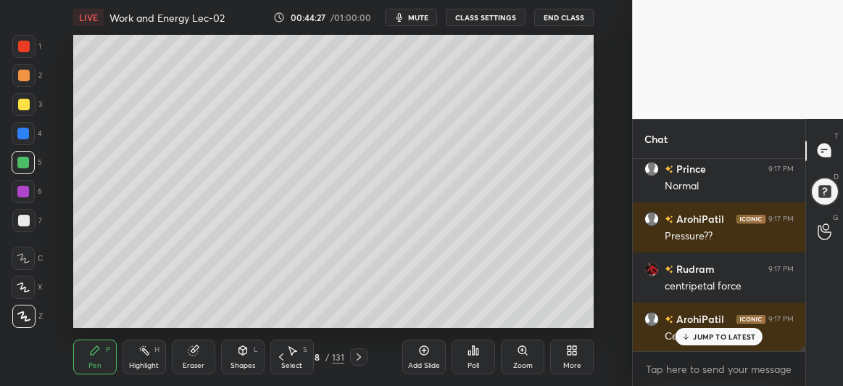
scroll to position [7954, 0]
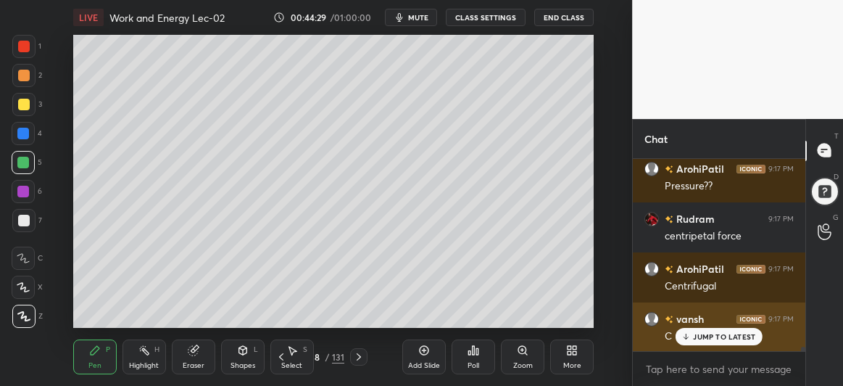
click at [724, 344] on div "JUMP TO LATEST" at bounding box center [719, 336] width 87 height 17
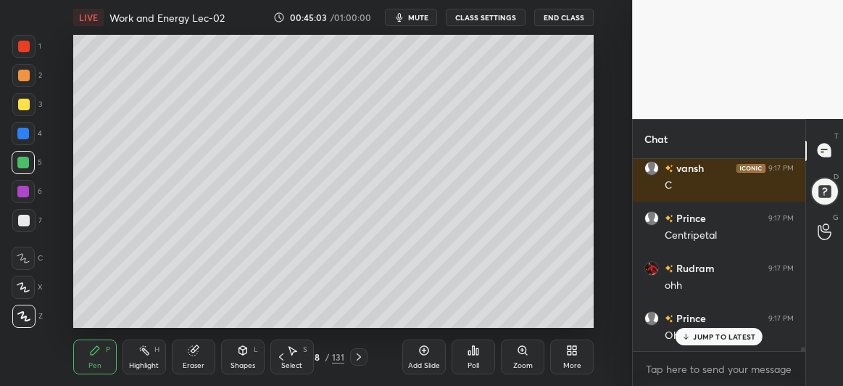
scroll to position [8154, 0]
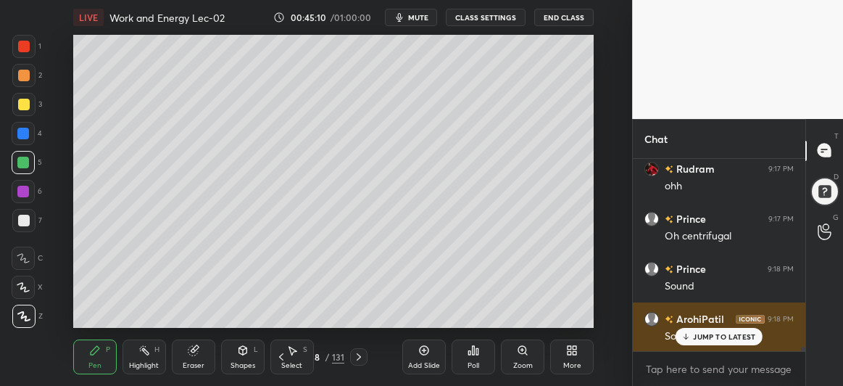
click at [715, 343] on div "JUMP TO LATEST" at bounding box center [719, 336] width 87 height 17
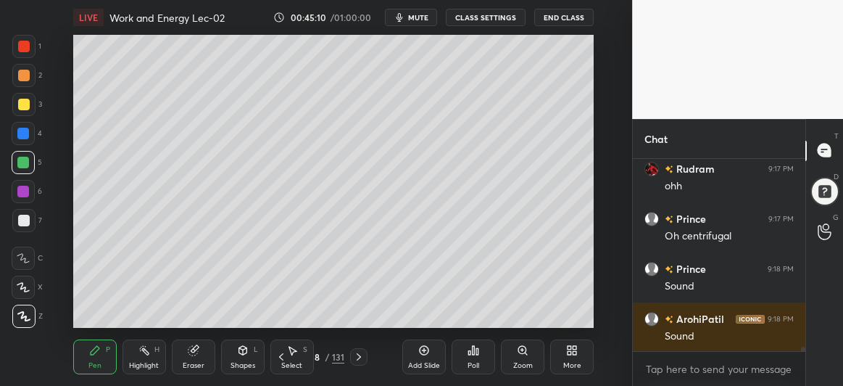
scroll to position [8254, 0]
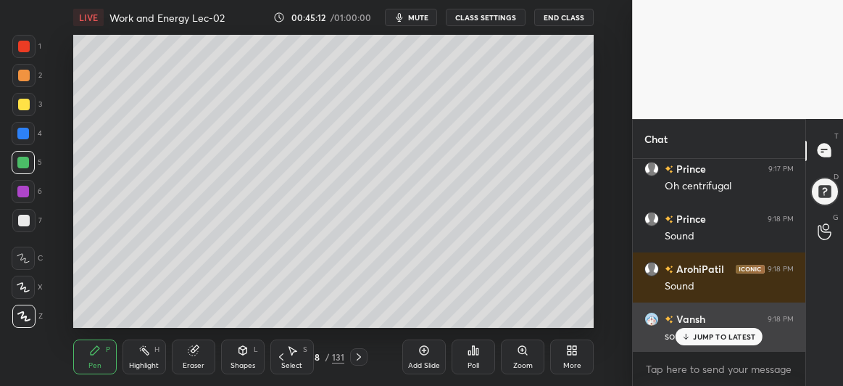
click at [699, 335] on p "JUMP TO LATEST" at bounding box center [724, 336] width 62 height 9
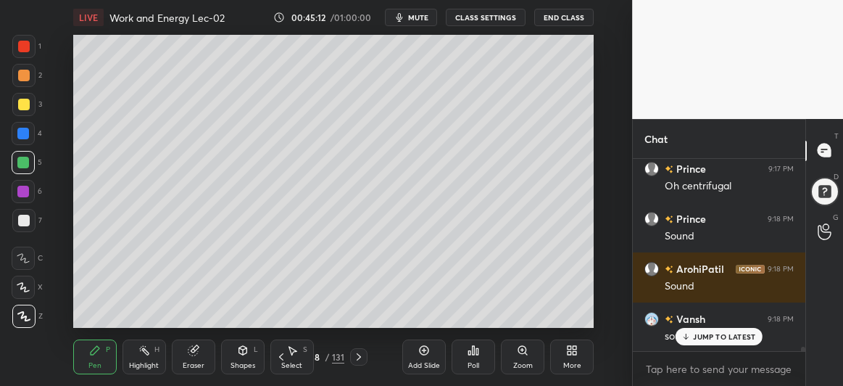
scroll to position [8304, 0]
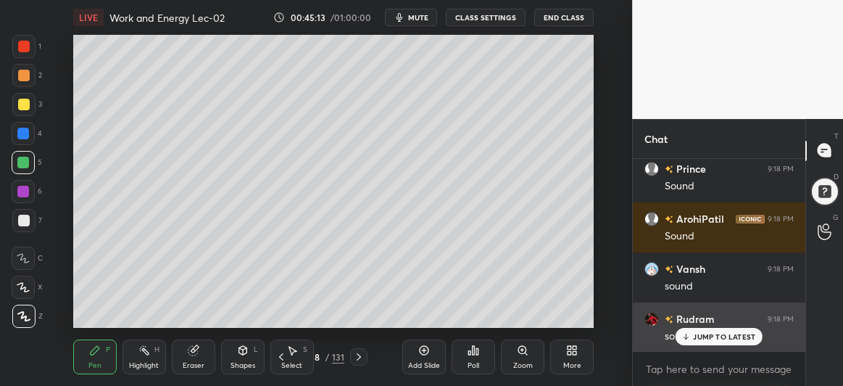
click at [699, 331] on div "JUMP TO LATEST" at bounding box center [719, 336] width 87 height 17
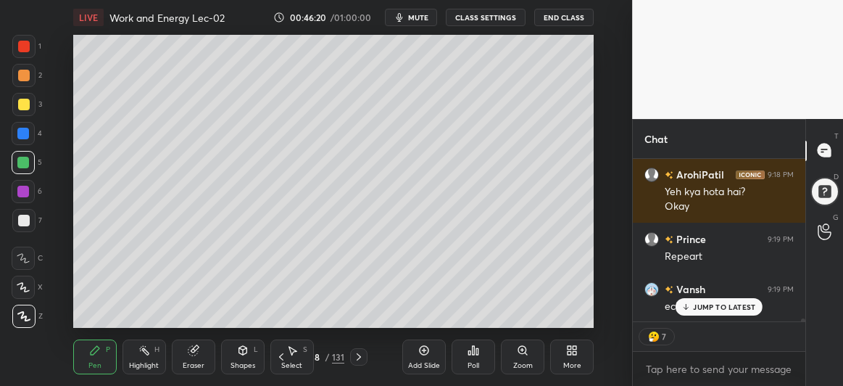
scroll to position [8519, 0]
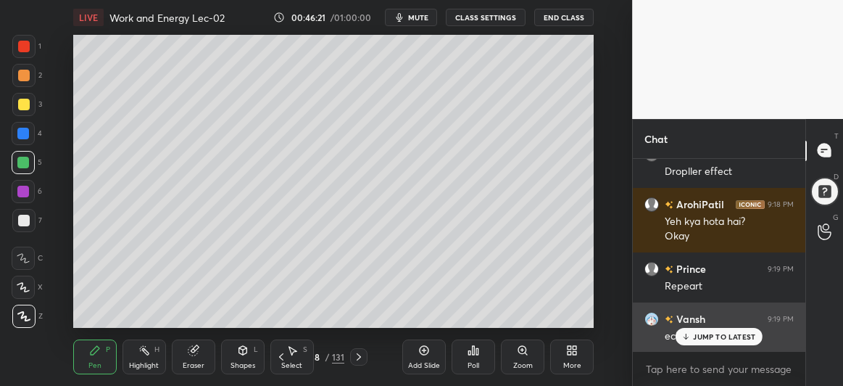
click at [713, 333] on p "JUMP TO LATEST" at bounding box center [724, 336] width 62 height 9
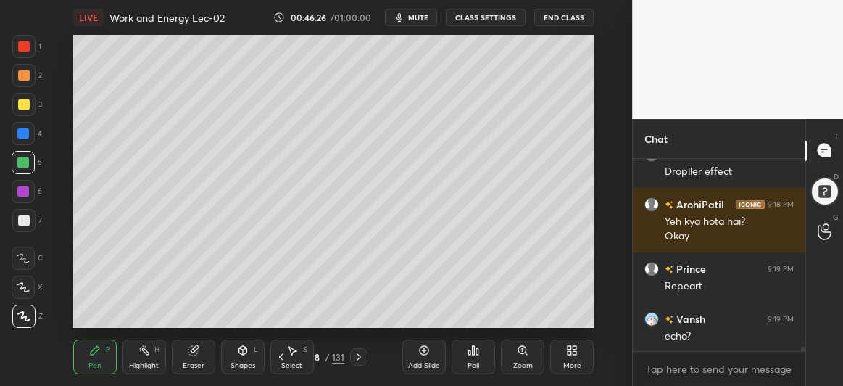
scroll to position [8569, 0]
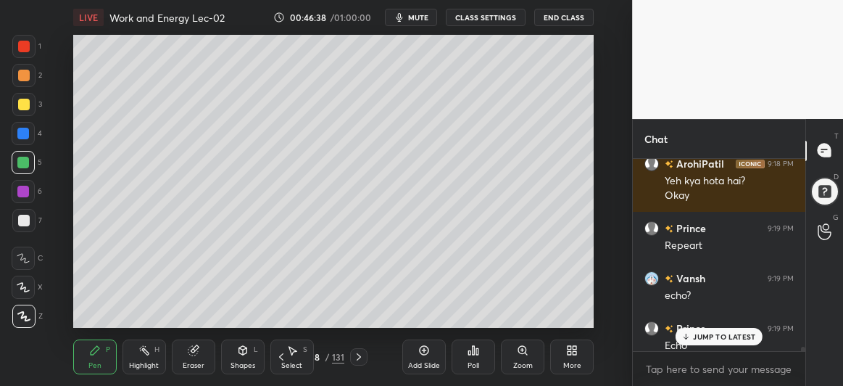
click at [709, 338] on p "JUMP TO LATEST" at bounding box center [724, 336] width 62 height 9
